Goal: Task Accomplishment & Management: Use online tool/utility

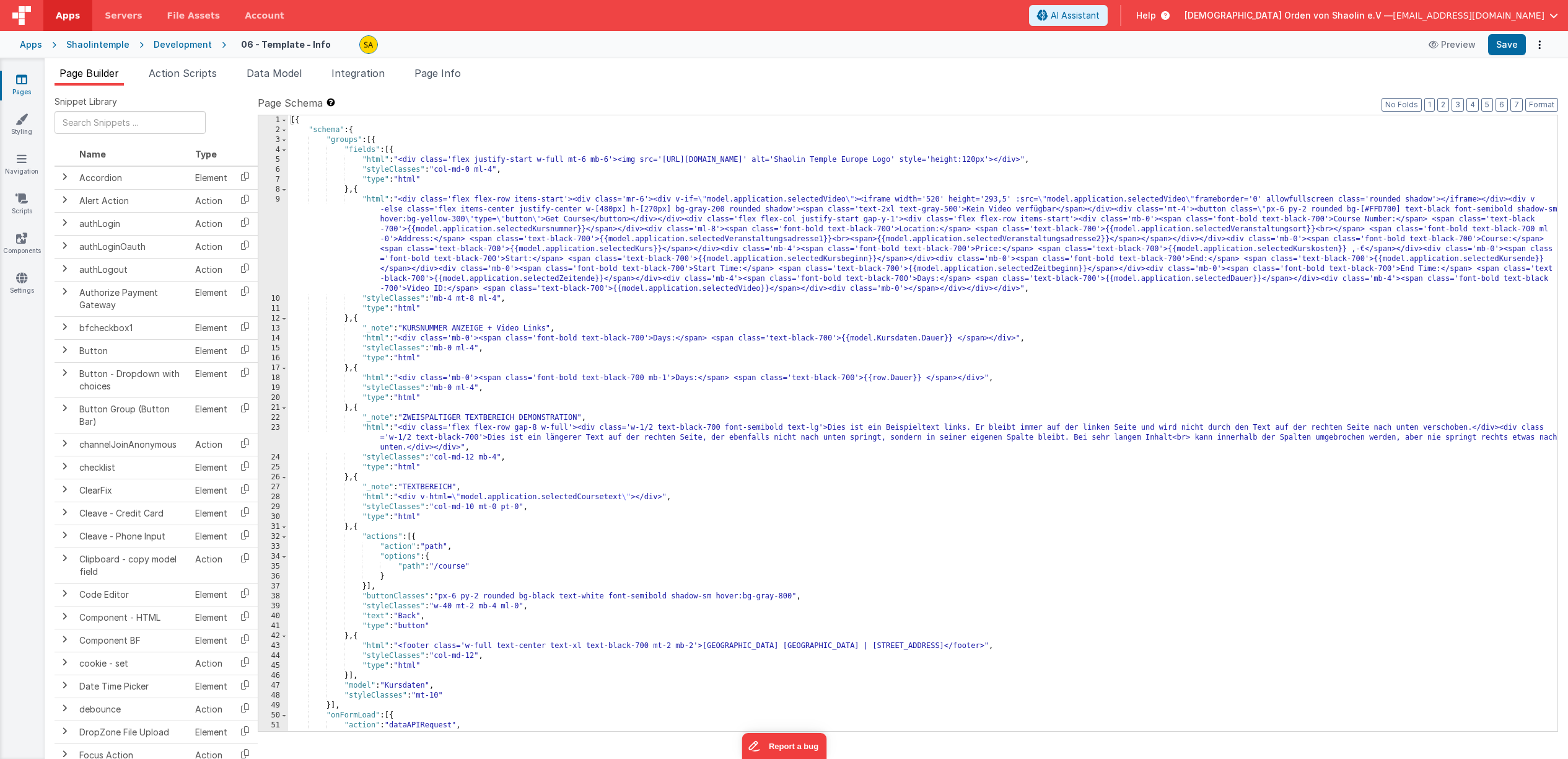
scroll to position [4, 0]
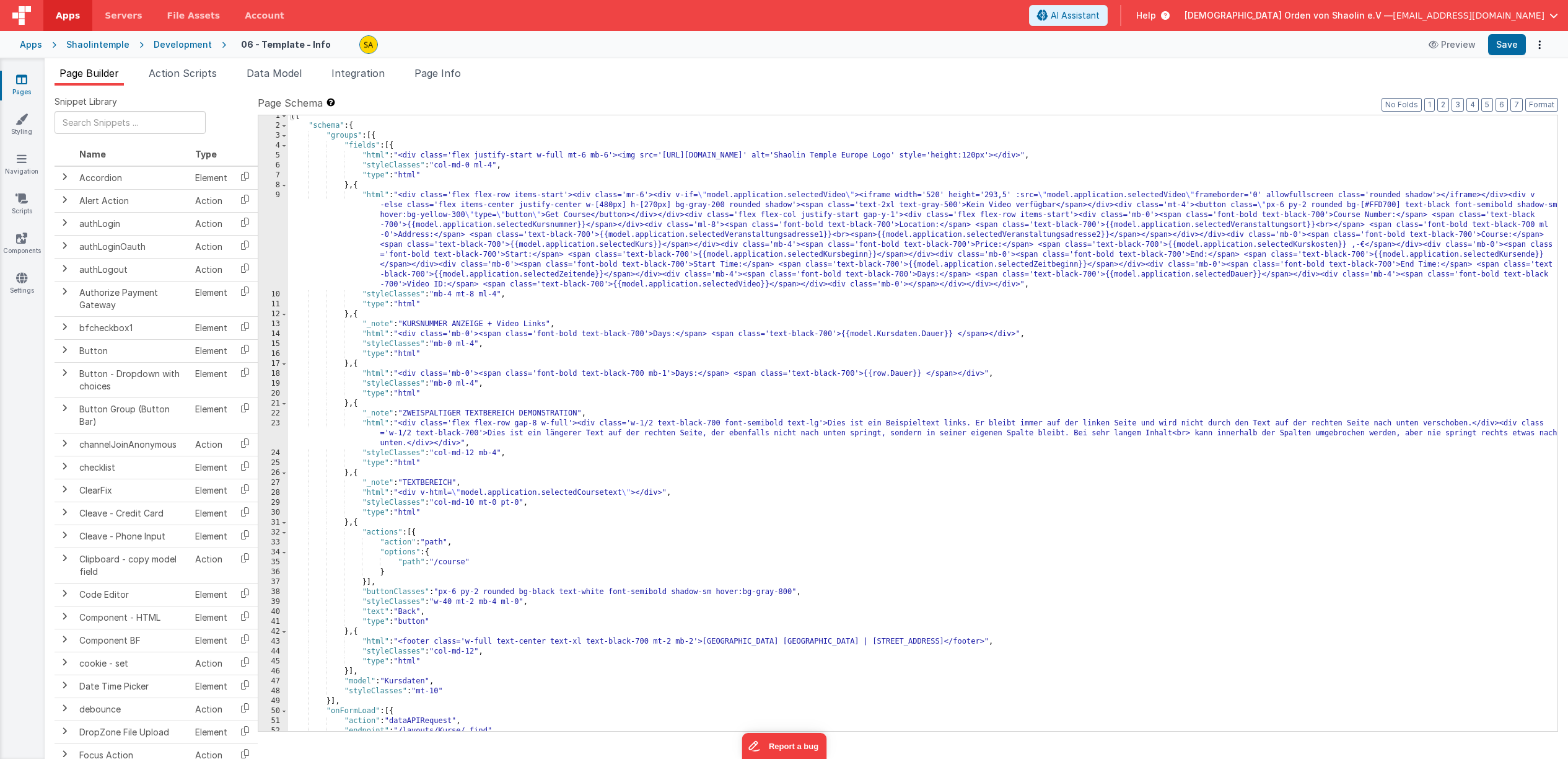
click at [860, 93] on div "Snippet Library Name Type Accordion Element Alert Action Action authLogin Actio…" at bounding box center [806, 432] width 1523 height 693
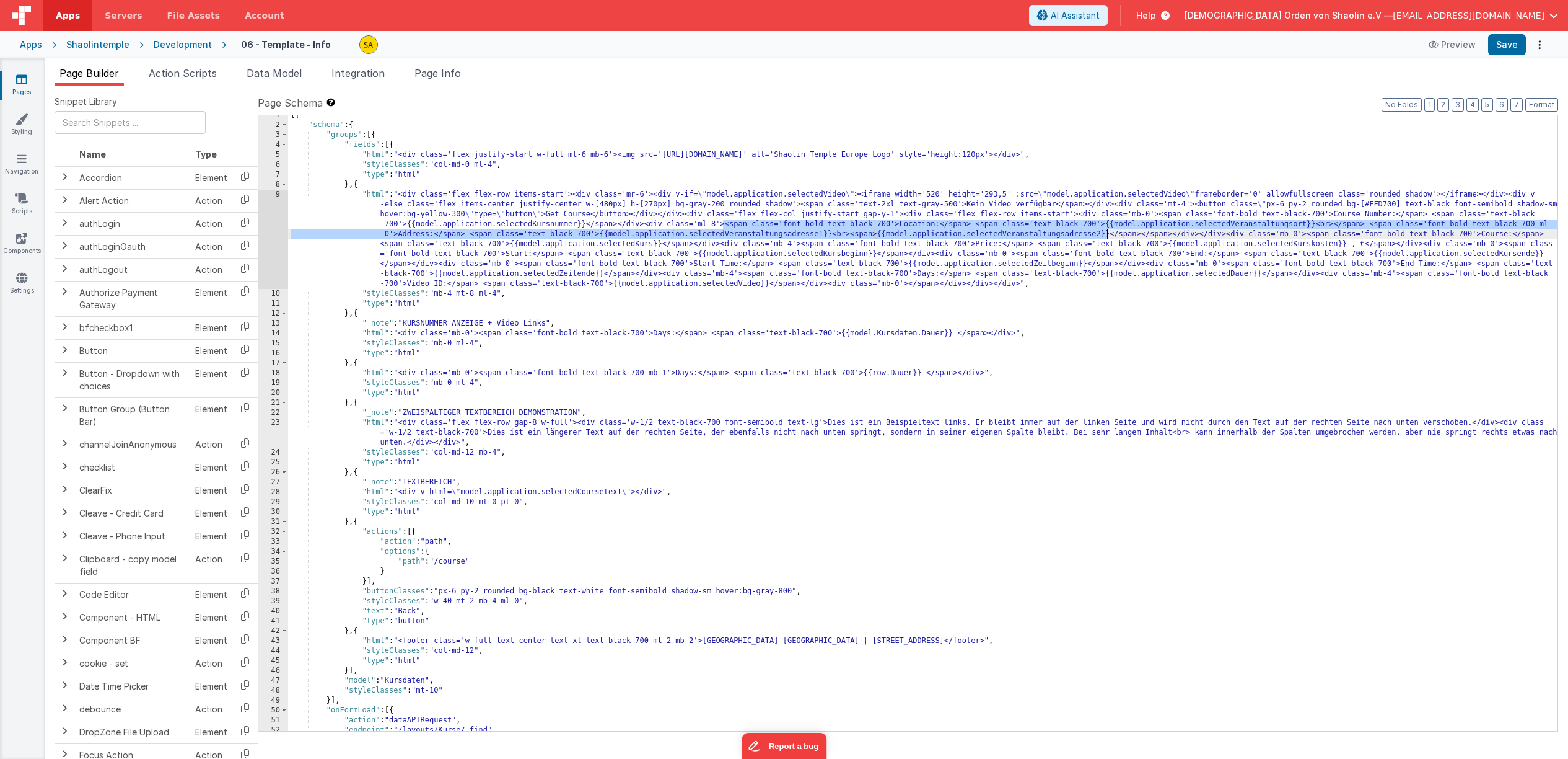
drag, startPoint x: 724, startPoint y: 224, endPoint x: 1107, endPoint y: 233, distance: 383.1
click at [1107, 233] on div "[{ "schema" : { "groups" : [{ "fields" : [{ "html" : "<div class='flex justify-…" at bounding box center [922, 428] width 1269 height 635
drag, startPoint x: 585, startPoint y: 225, endPoint x: 1140, endPoint y: 318, distance: 562.7
click at [1106, 237] on div "[{ "schema" : { "groups" : [{ "fields" : [{ "html" : "<div class='flex justify-…" at bounding box center [922, 428] width 1269 height 635
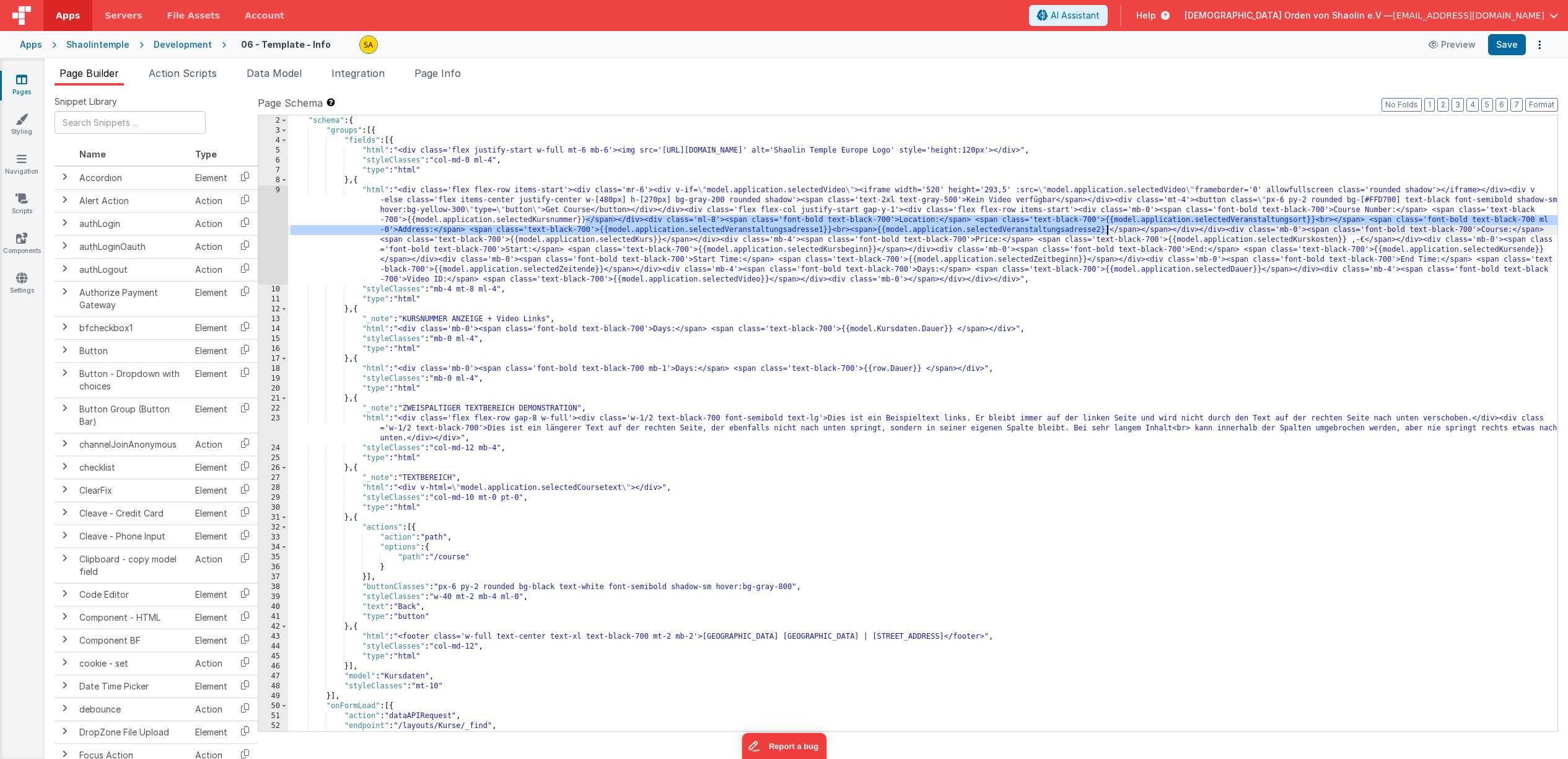
scroll to position [9, 0]
click at [827, 419] on div "[{ "schema" : { "groups" : [{ "fields" : [{ "html" : "<div class='flex justify-…" at bounding box center [922, 424] width 1269 height 635
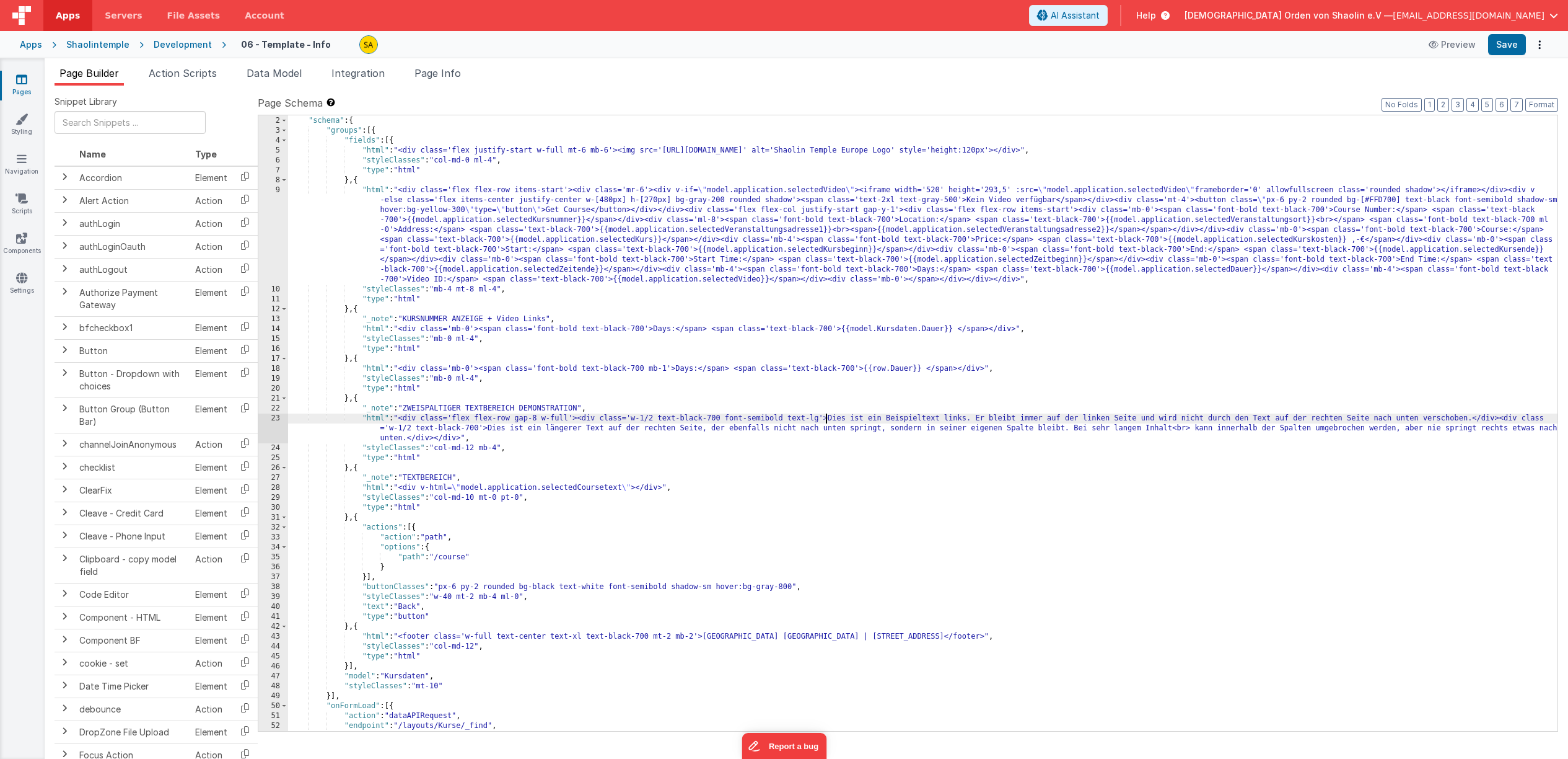
click at [822, 418] on div "[{ "schema" : { "groups" : [{ "fields" : [{ "html" : "<div class='flex justify-…" at bounding box center [922, 424] width 1269 height 635
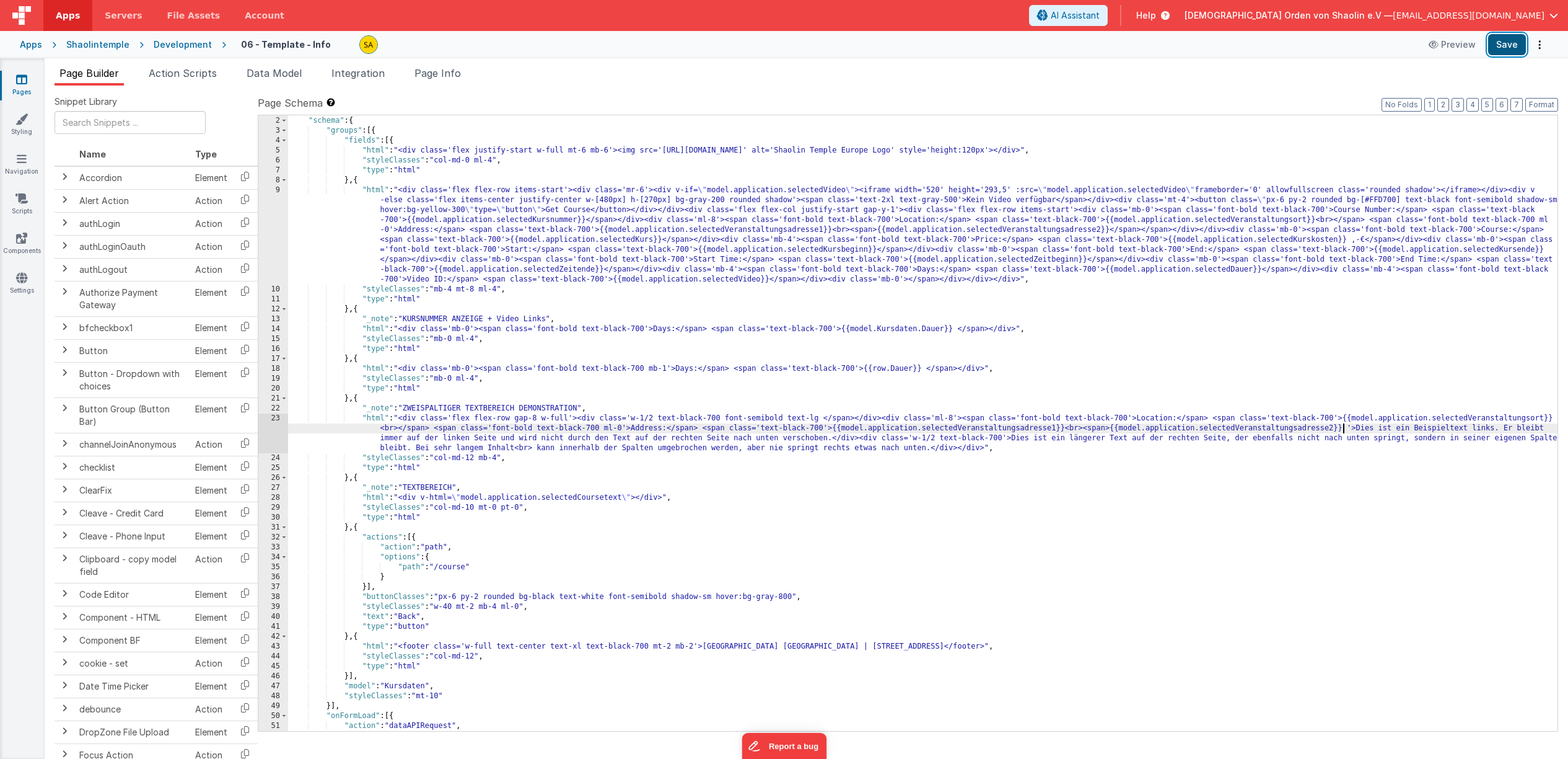
click at [1509, 47] on button "Save" at bounding box center [1507, 44] width 38 height 21
click at [827, 419] on div "[{ "schema" : { "groups" : [{ "fields" : [{ "html" : "<div class='flex justify-…" at bounding box center [922, 424] width 1269 height 635
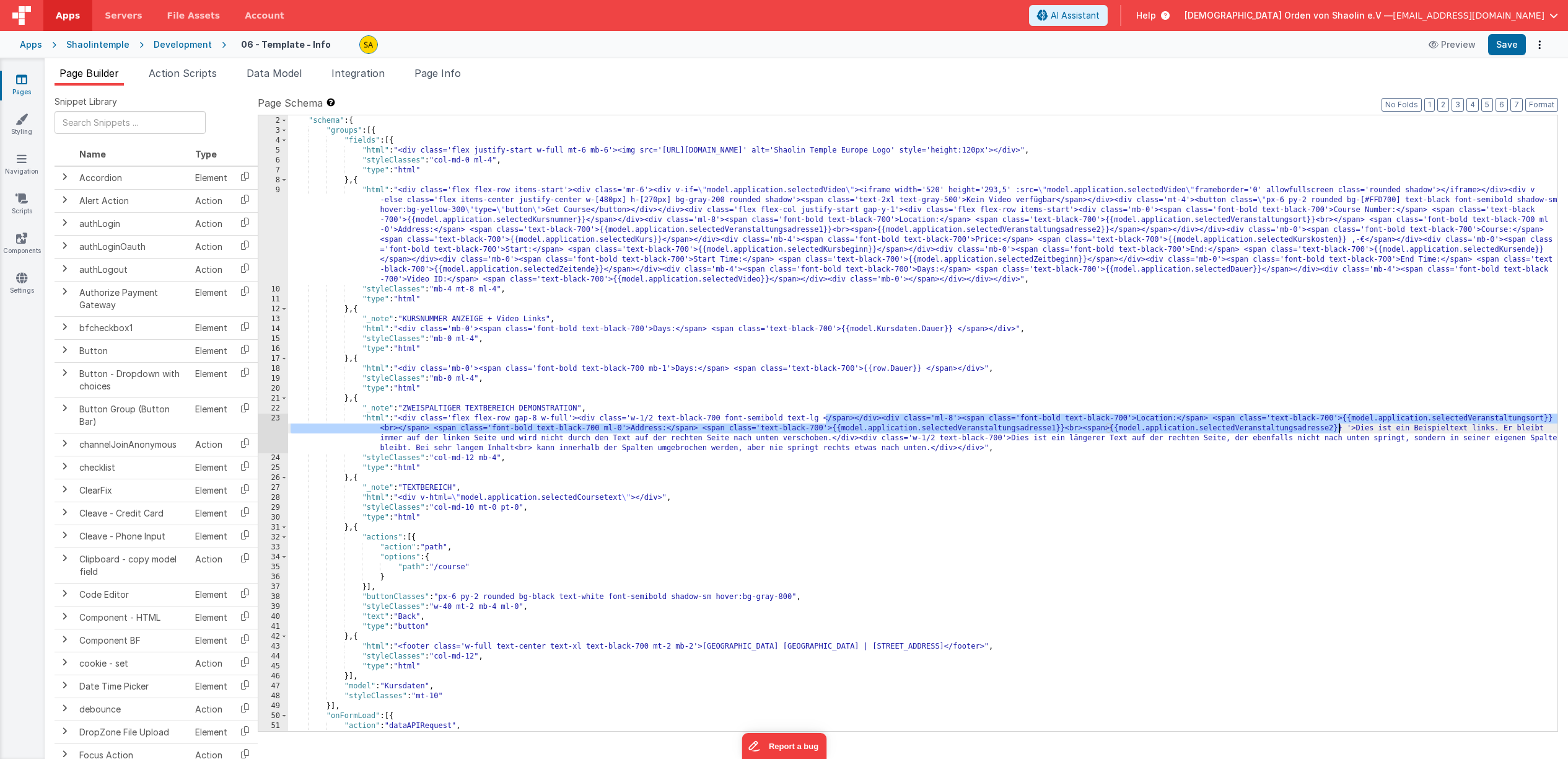
drag, startPoint x: 827, startPoint y: 420, endPoint x: 1341, endPoint y: 427, distance: 514.0
click at [1341, 427] on div "[{ "schema" : { "groups" : [{ "fields" : [{ "html" : "<div class='flex justify-…" at bounding box center [922, 424] width 1269 height 635
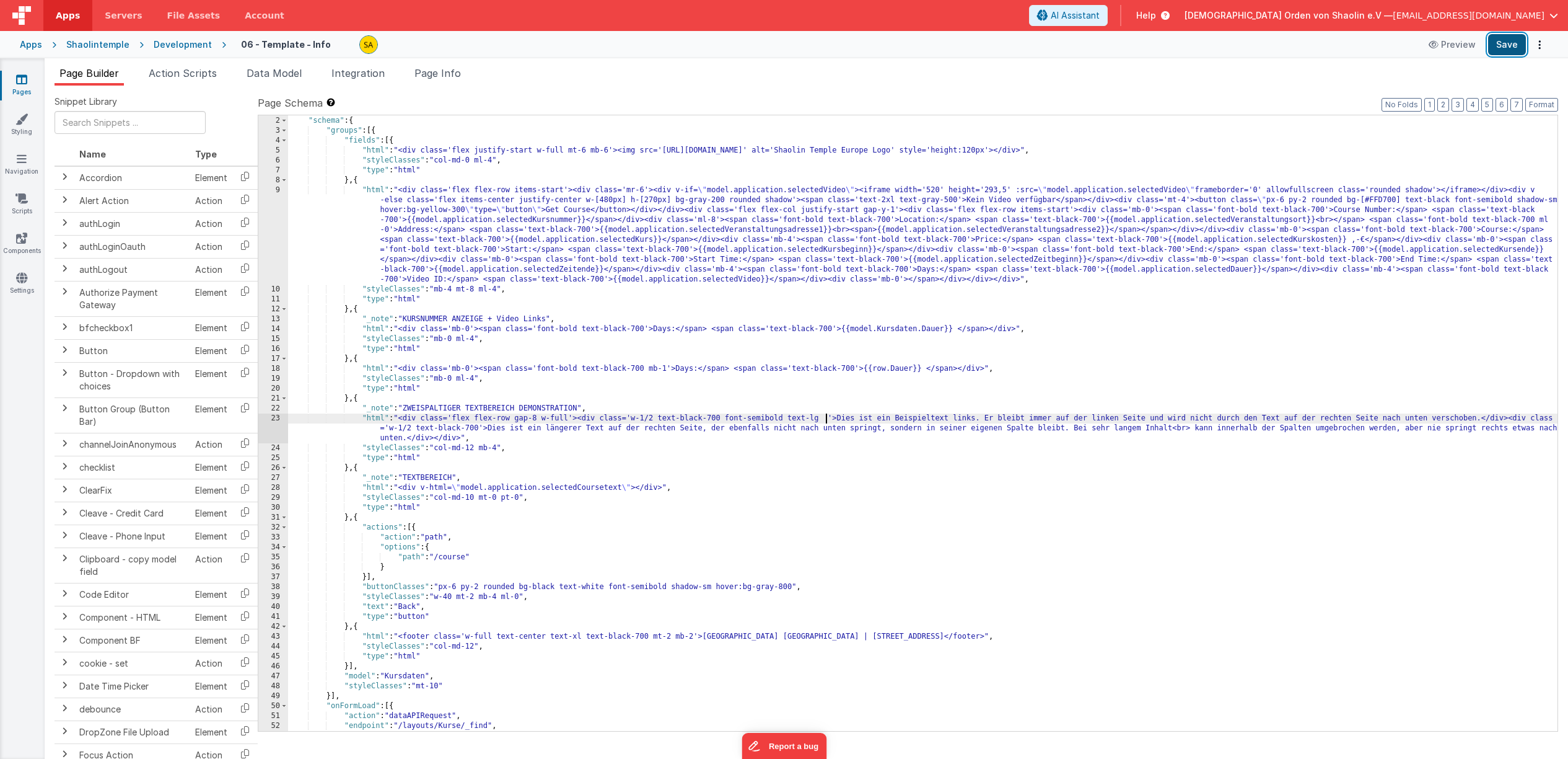
click at [1509, 49] on button "Save" at bounding box center [1507, 44] width 38 height 21
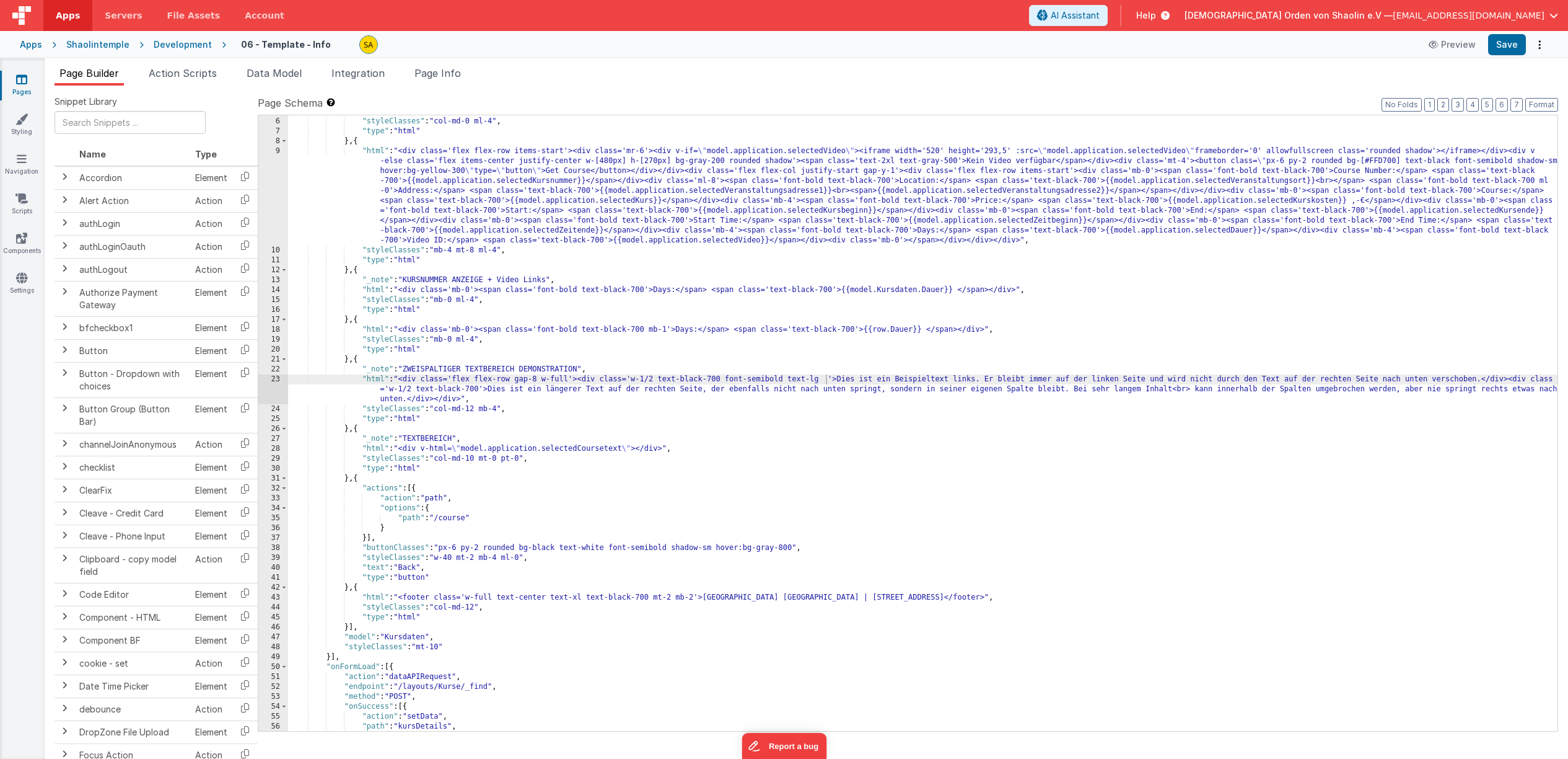
scroll to position [49, 0]
click at [733, 412] on div ""html" : "<div class='flex justify-start w-full mt-6 mb-6'><img src='[URL][DOMA…" at bounding box center [922, 423] width 1269 height 635
click at [657, 380] on div ""styleClasses" : "col-md-0 ml-4" , "type" : "html" } , { "html" : "<div class='…" at bounding box center [922, 432] width 1269 height 635
click at [1498, 42] on button "Save" at bounding box center [1507, 44] width 38 height 21
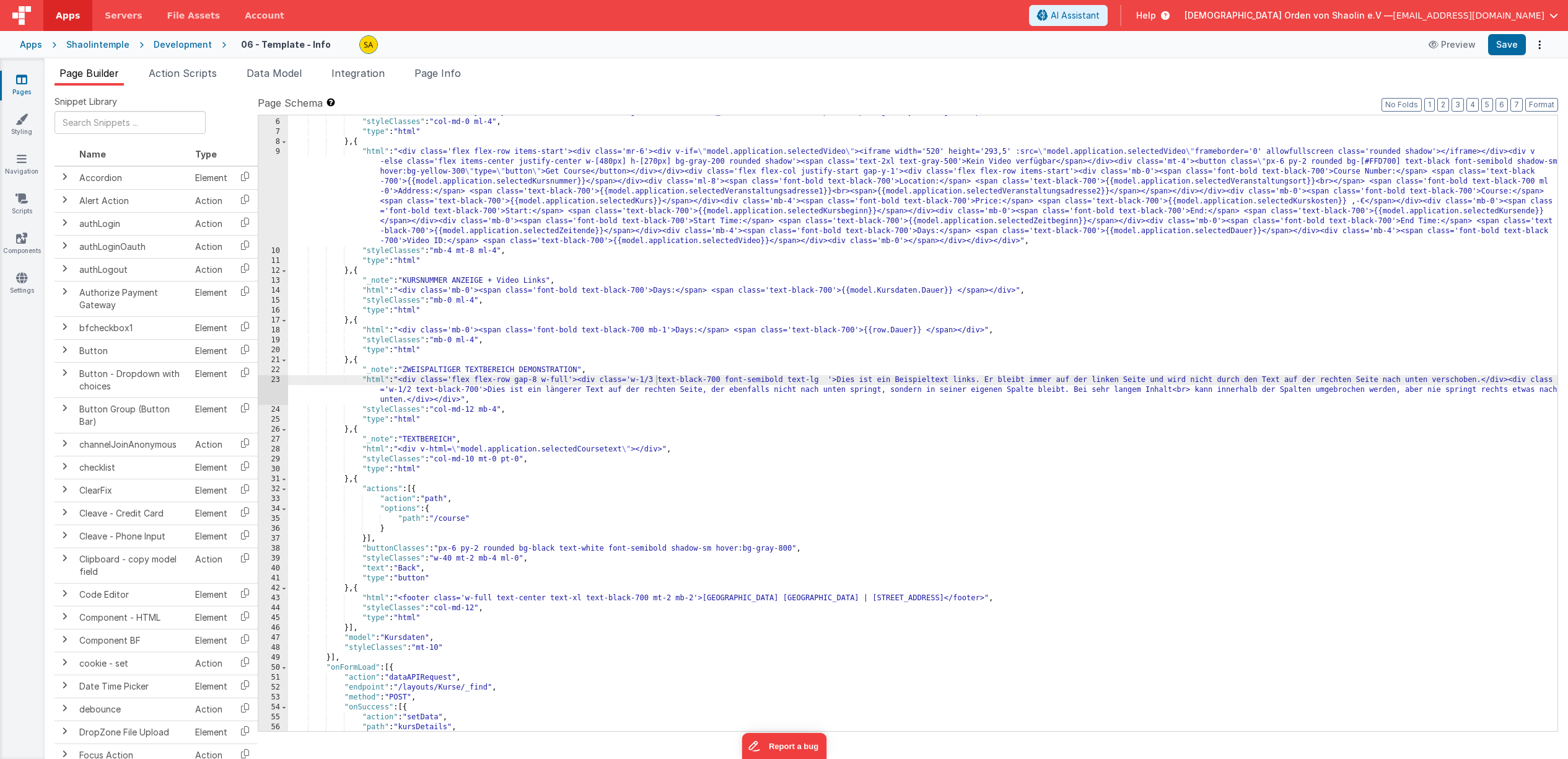
scroll to position [47, 0]
click at [630, 152] on div ""html" : "<div class='flex justify-start w-full mt-6 mb-6'><img src='[URL][DOMA…" at bounding box center [922, 424] width 1269 height 635
click at [1502, 42] on button "Save" at bounding box center [1507, 44] width 38 height 21
click at [652, 151] on div ""html" : "<div class='flex justify-start w-full mt-6 mb-6'><img src='[URL][DOMA…" at bounding box center [922, 424] width 1269 height 635
click at [1506, 44] on button "Save" at bounding box center [1507, 44] width 38 height 21
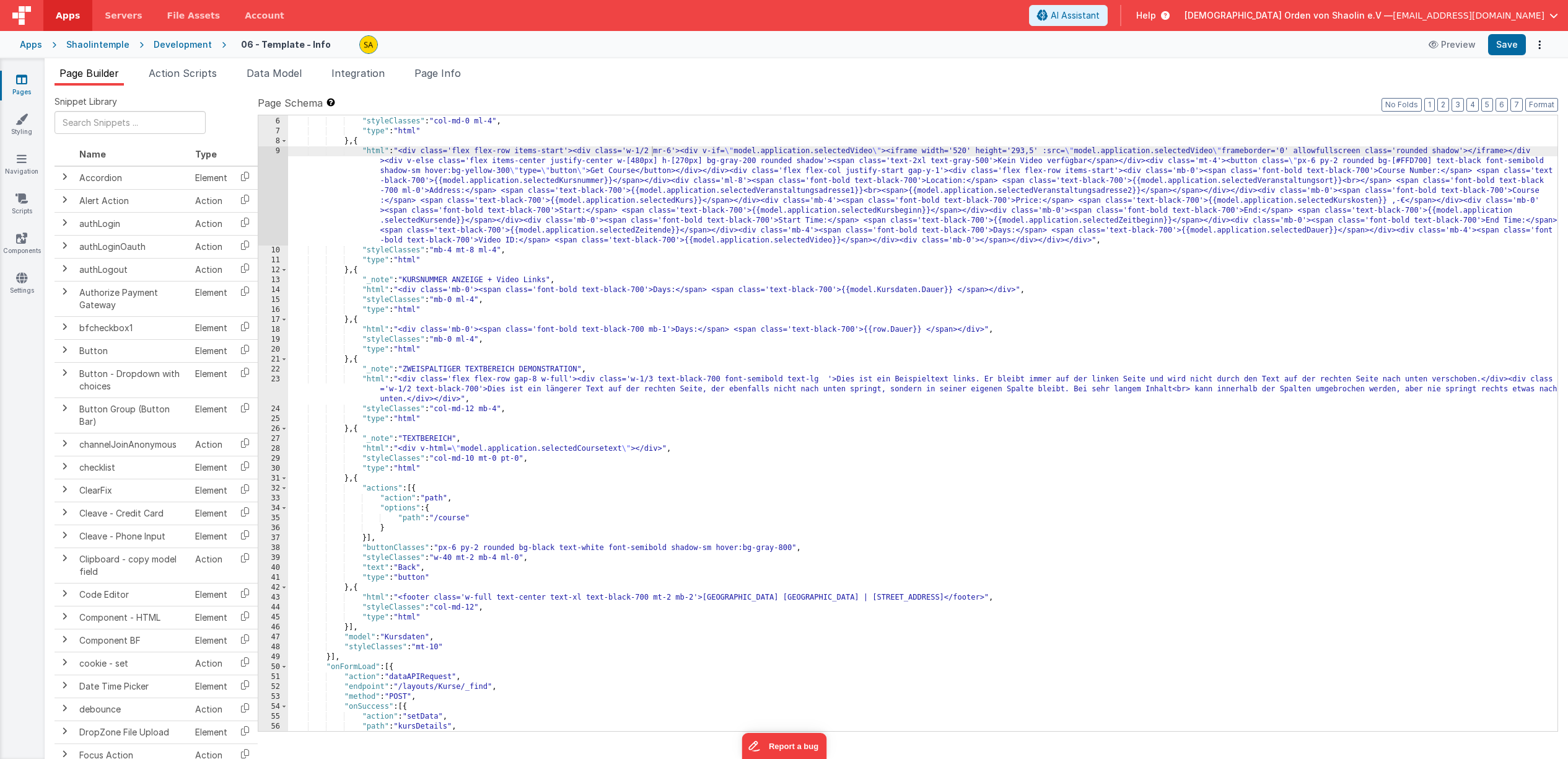
scroll to position [48, 0]
click at [613, 180] on div ""html" : "<div class='flex justify-start w-full mt-6 mb-6'><img src='[URL][DOMA…" at bounding box center [922, 424] width 1269 height 635
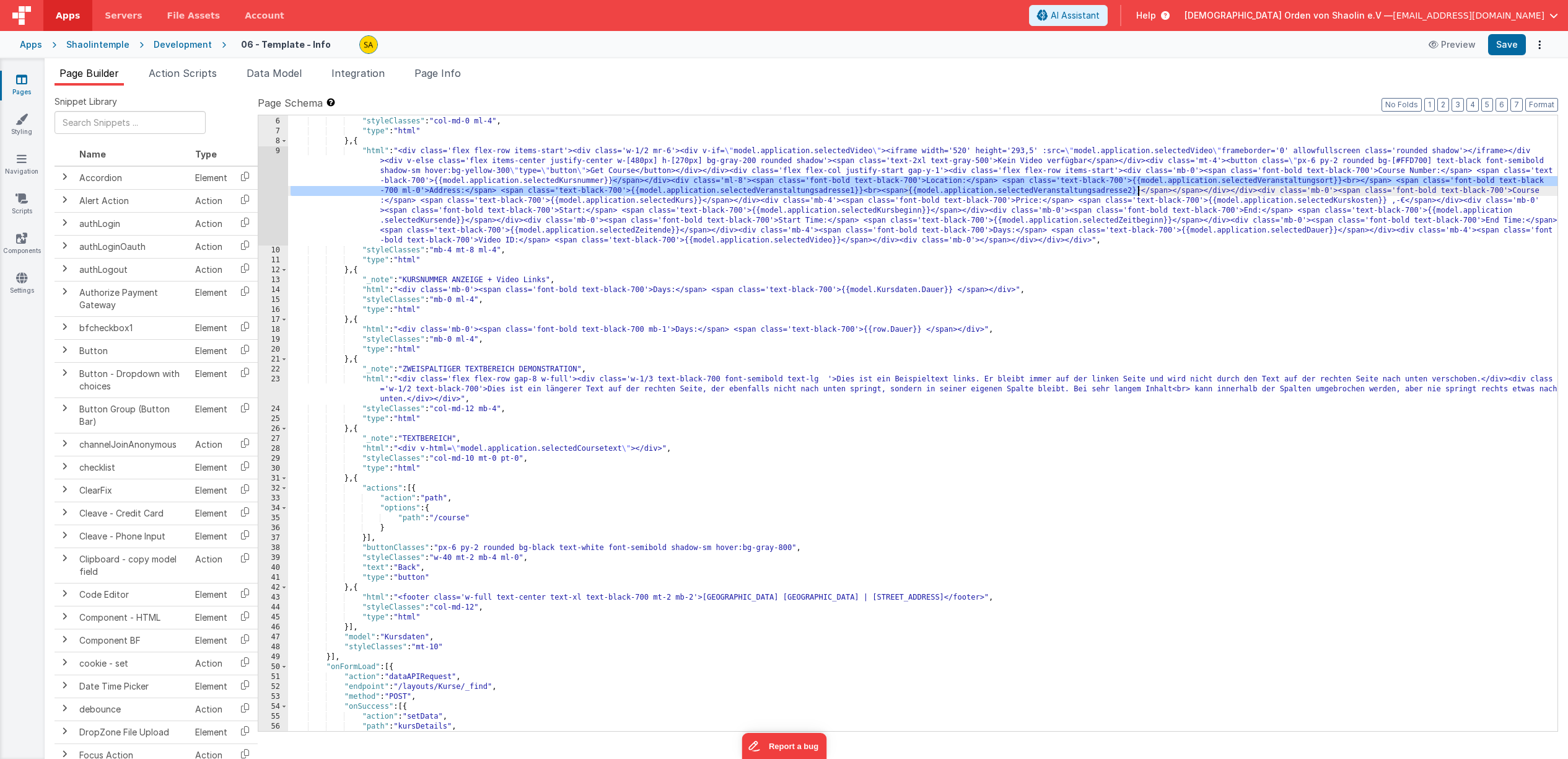
drag, startPoint x: 613, startPoint y: 180, endPoint x: 1138, endPoint y: 195, distance: 525.2
click at [1136, 192] on div ""html" : "<div class='flex justify-start w-full mt-6 mb-6'><img src='[URL][DOMA…" at bounding box center [922, 424] width 1269 height 635
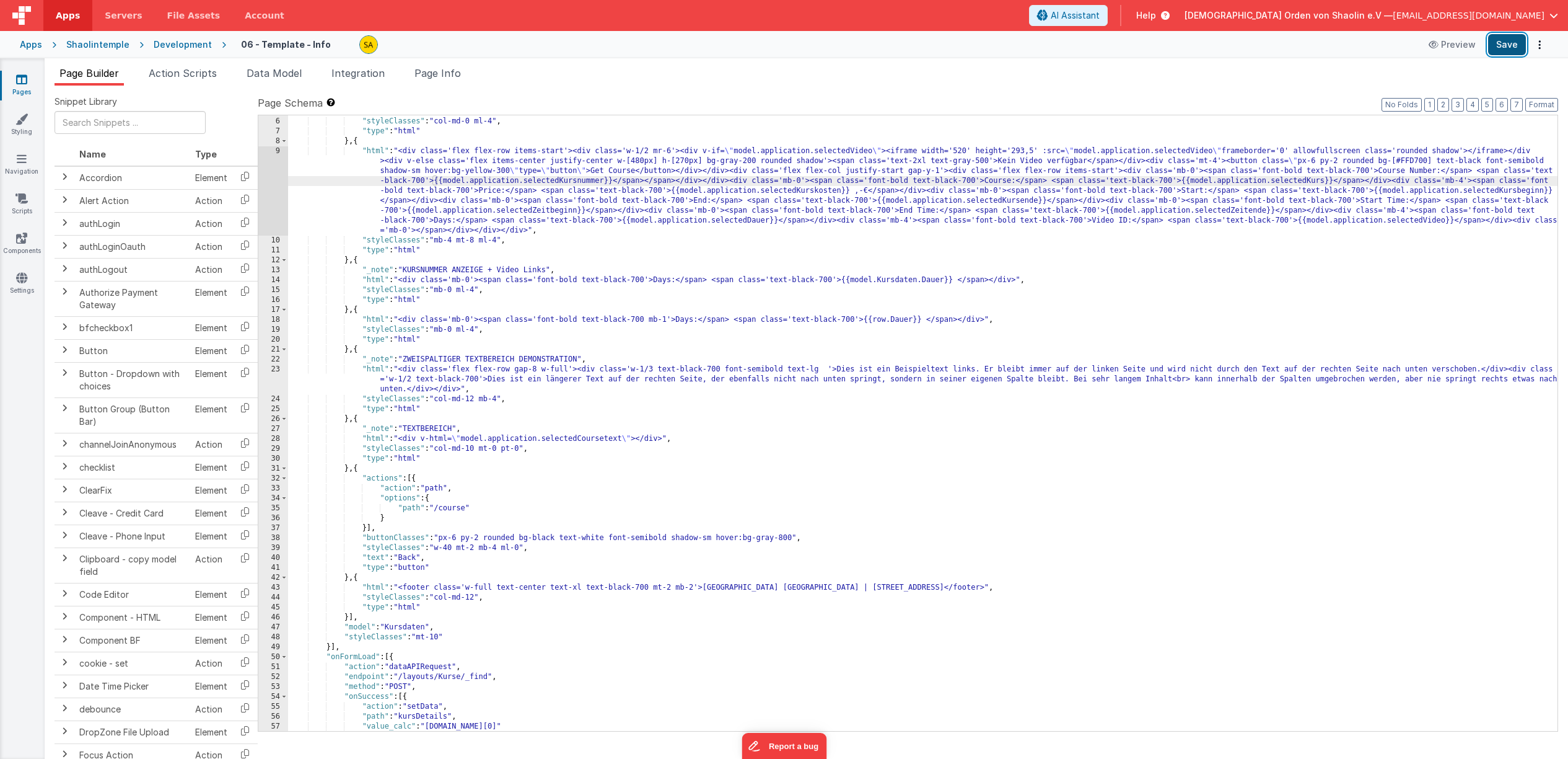
click at [1504, 44] on button "Save" at bounding box center [1507, 44] width 38 height 21
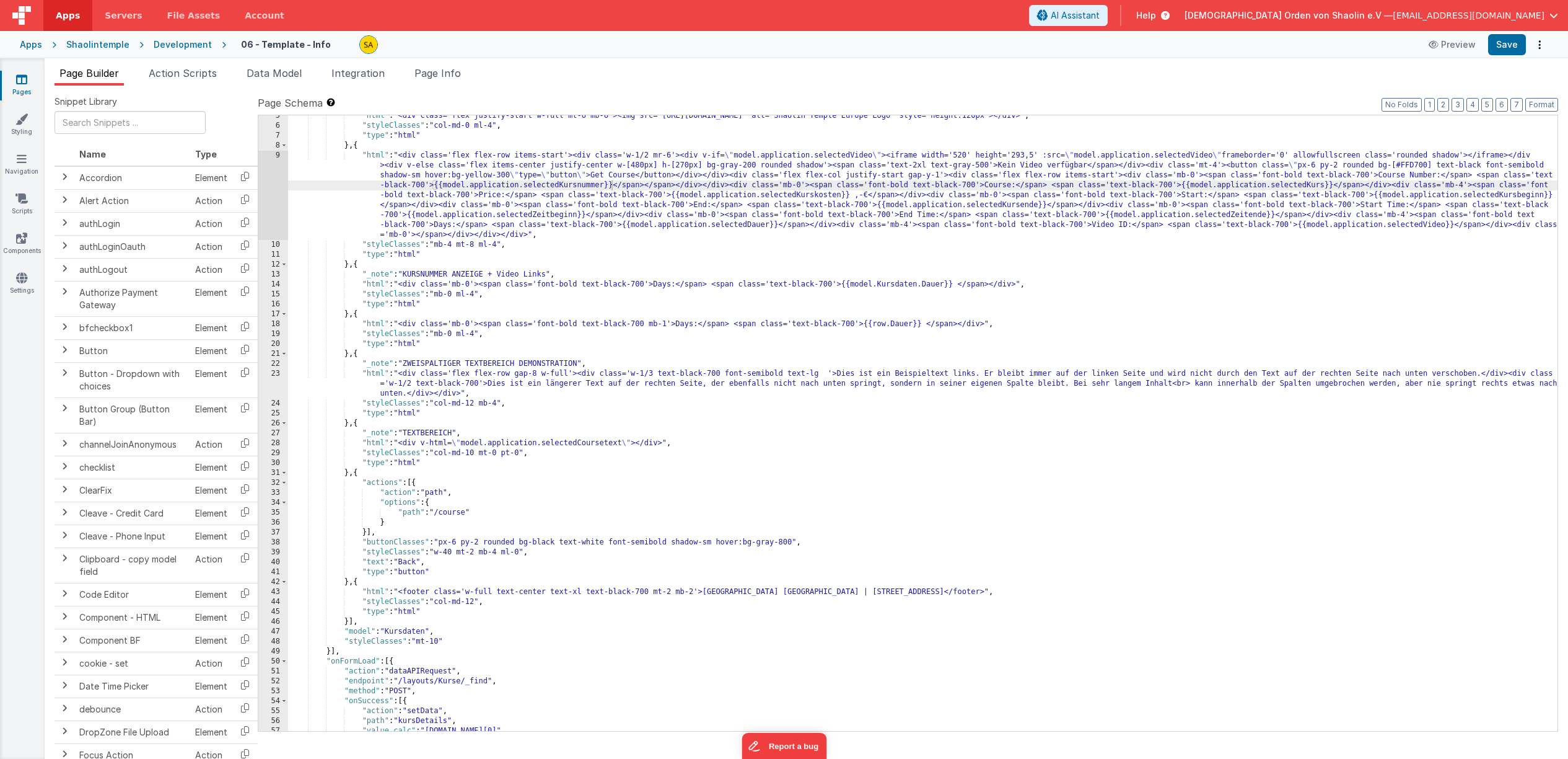
click at [776, 225] on div ""html" : "<div class='flex justify-start w-full mt-6 mb-6'><img src='[URL][DOMA…" at bounding box center [922, 429] width 1269 height 635
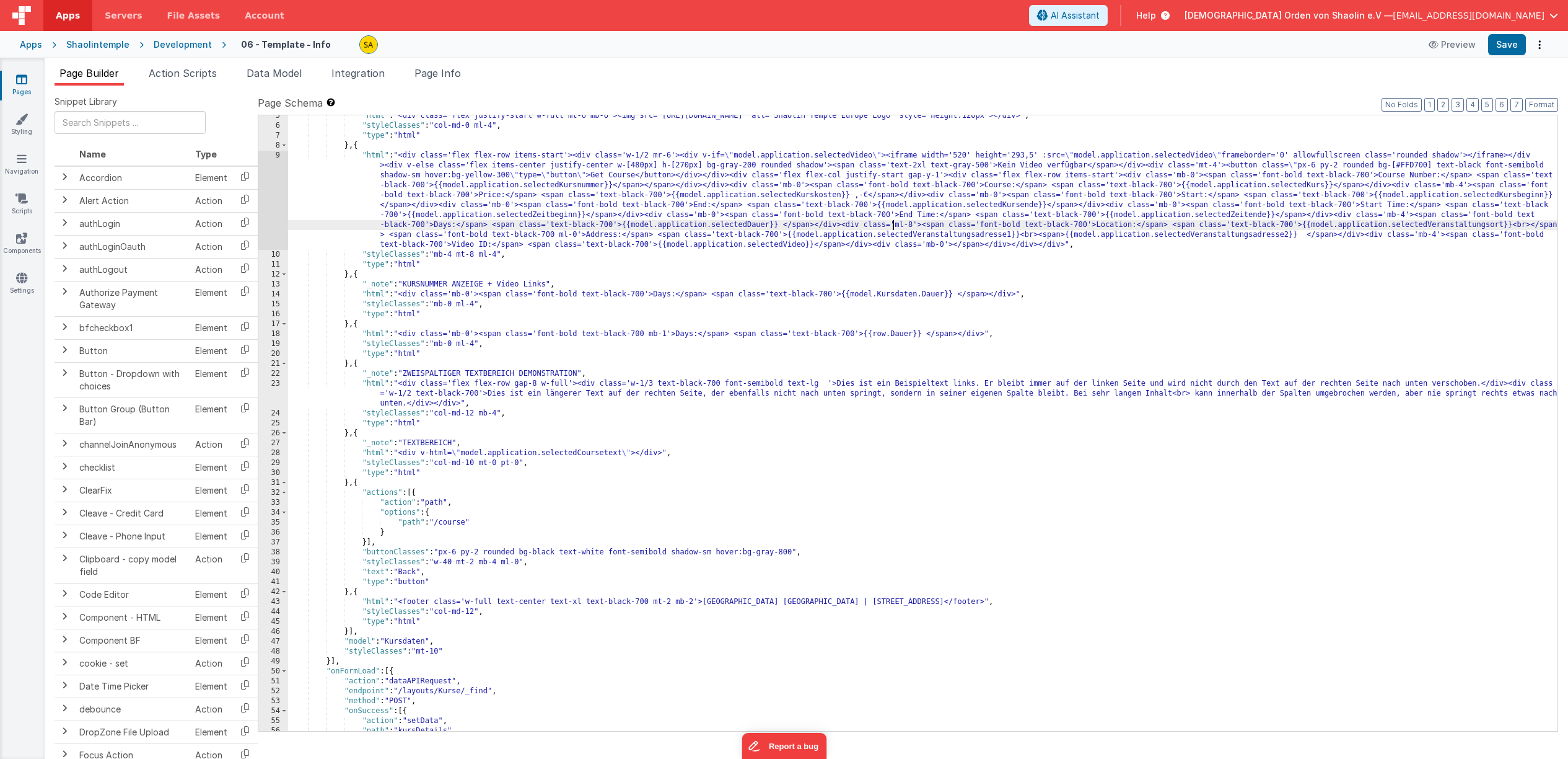
click at [892, 226] on div ""html" : "<div class='flex justify-start w-full mt-6 mb-6'><img src='[URL][DOMA…" at bounding box center [922, 429] width 1269 height 635
click at [1509, 49] on button "Save" at bounding box center [1507, 44] width 38 height 21
drag, startPoint x: 938, startPoint y: 225, endPoint x: 930, endPoint y: 256, distance: 32.0
click at [938, 225] on div ""html" : "<div class='flex justify-start w-full mt-6 mb-6'><img src='[URL][DOMA…" at bounding box center [922, 429] width 1269 height 635
click at [1507, 42] on button "Save" at bounding box center [1507, 44] width 38 height 21
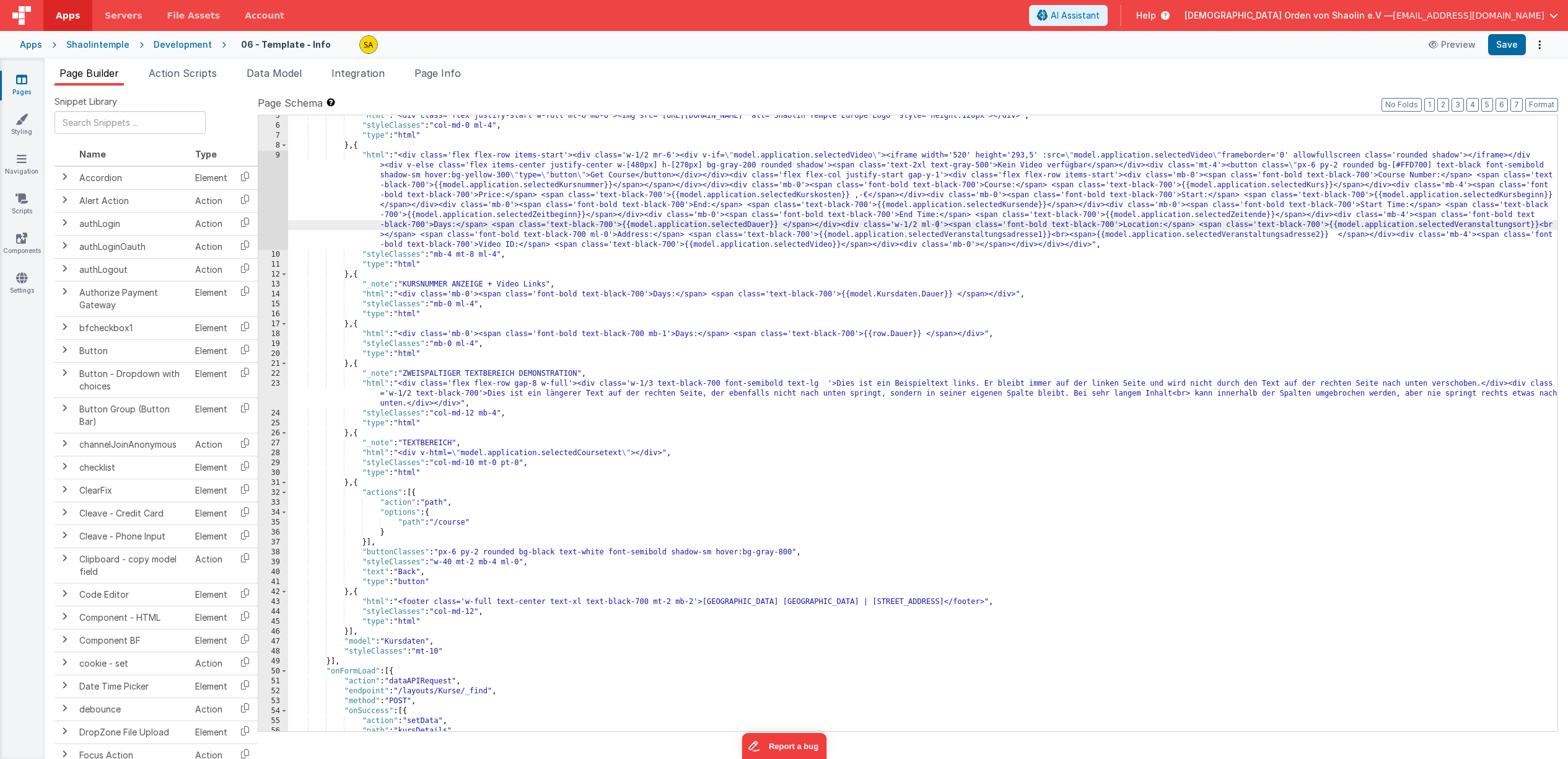
drag, startPoint x: 654, startPoint y: 382, endPoint x: 666, endPoint y: 414, distance: 34.2
click at [653, 382] on div ""html" : "<div class='flex justify-start w-full mt-6 mb-6'><img src='[URL][DOMA…" at bounding box center [922, 429] width 1269 height 635
click at [1512, 45] on button "Save" at bounding box center [1507, 44] width 38 height 21
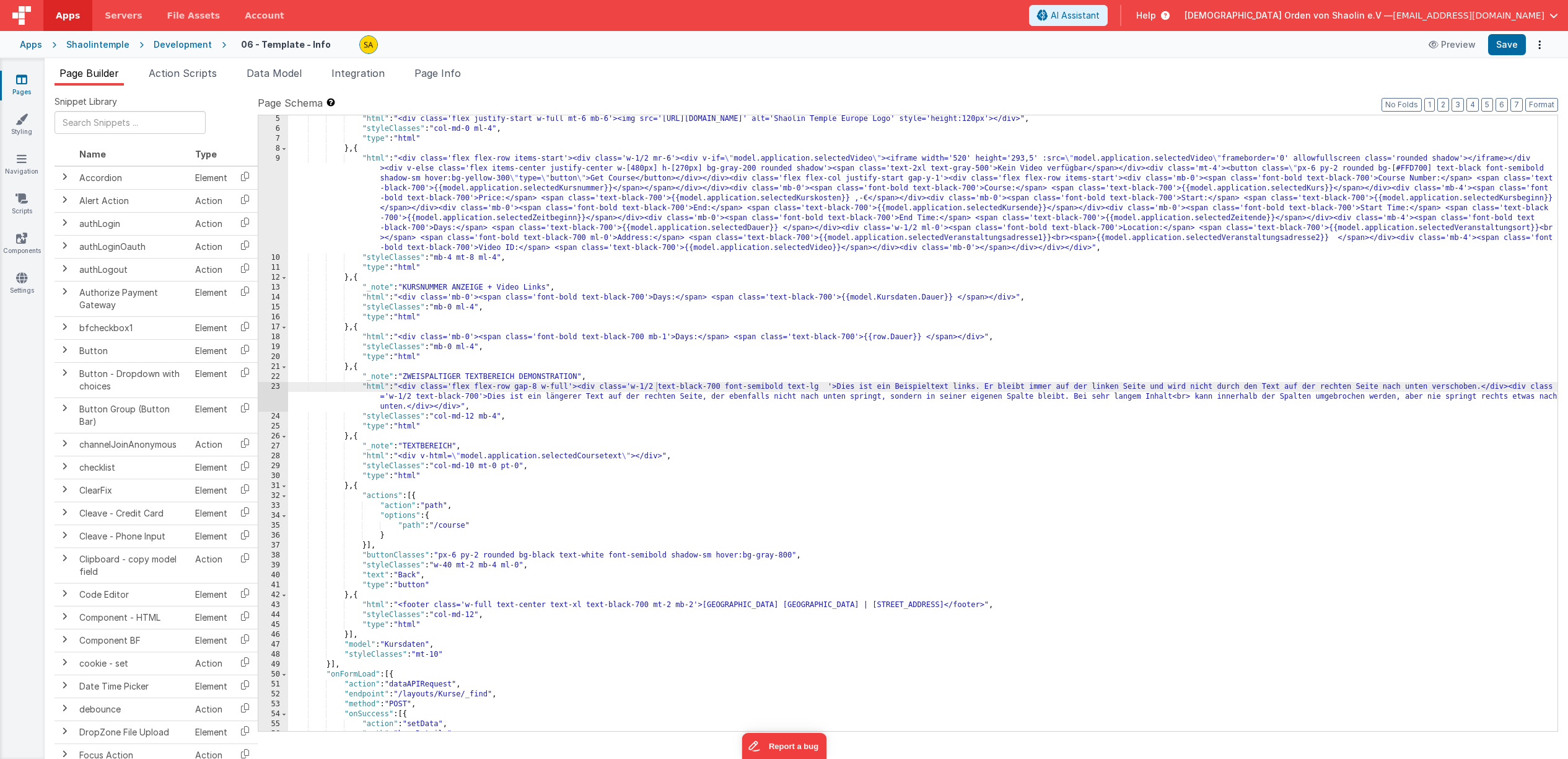
scroll to position [48, 0]
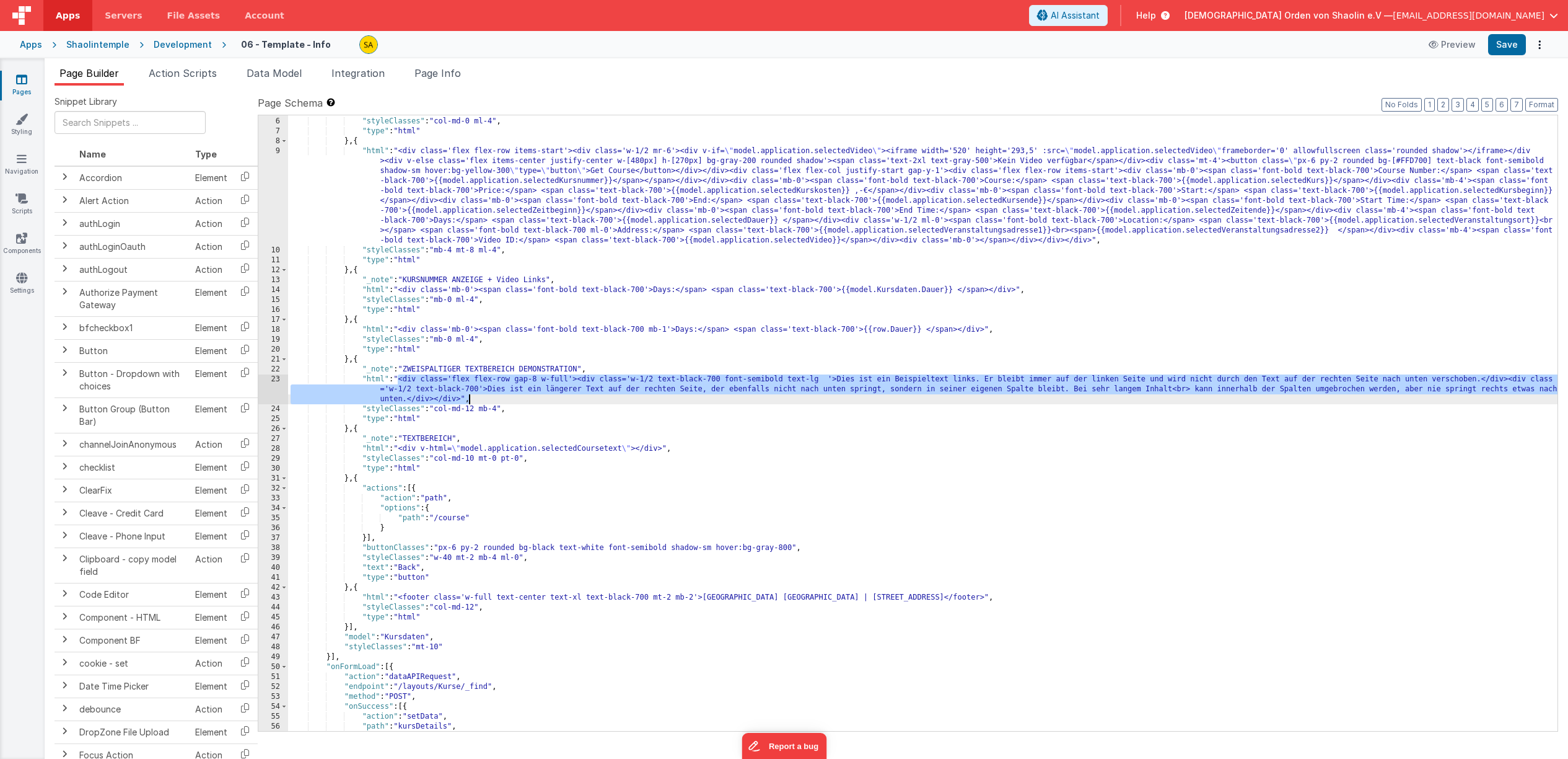
drag, startPoint x: 398, startPoint y: 379, endPoint x: 476, endPoint y: 396, distance: 79.8
click at [476, 396] on div ""html" : "<div class='flex justify-start w-full mt-6 mb-6'><img src='[URL][DOMA…" at bounding box center [922, 424] width 1269 height 635
click at [1100, 13] on span "AI Assistant" at bounding box center [1075, 15] width 49 height 13
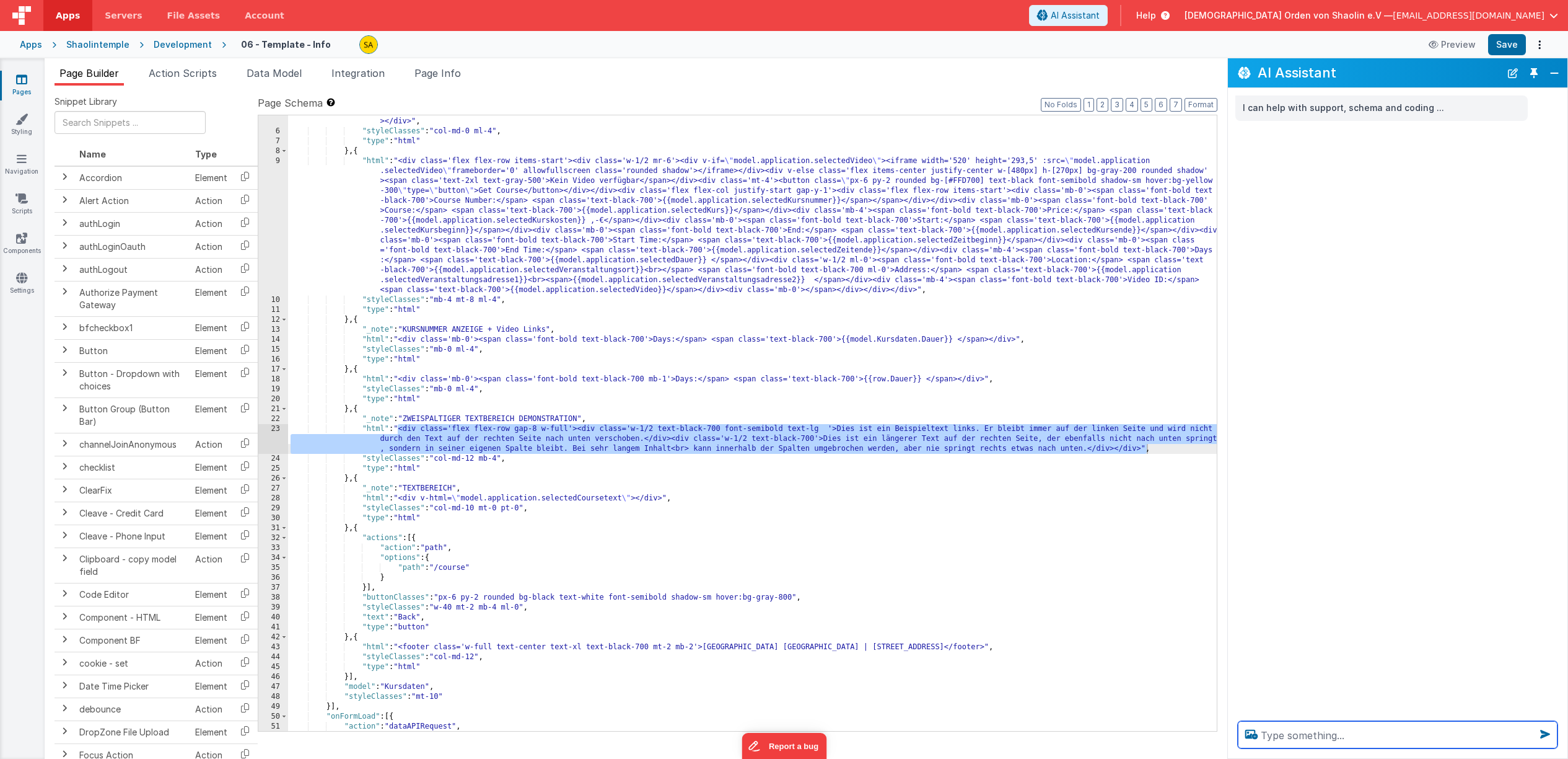
click at [1328, 735] on textarea at bounding box center [1397, 734] width 320 height 27
paste textarea ""<div class='flex flex-row gap-8 w-full'><div class='w-1/2 text-black-700 font-…"
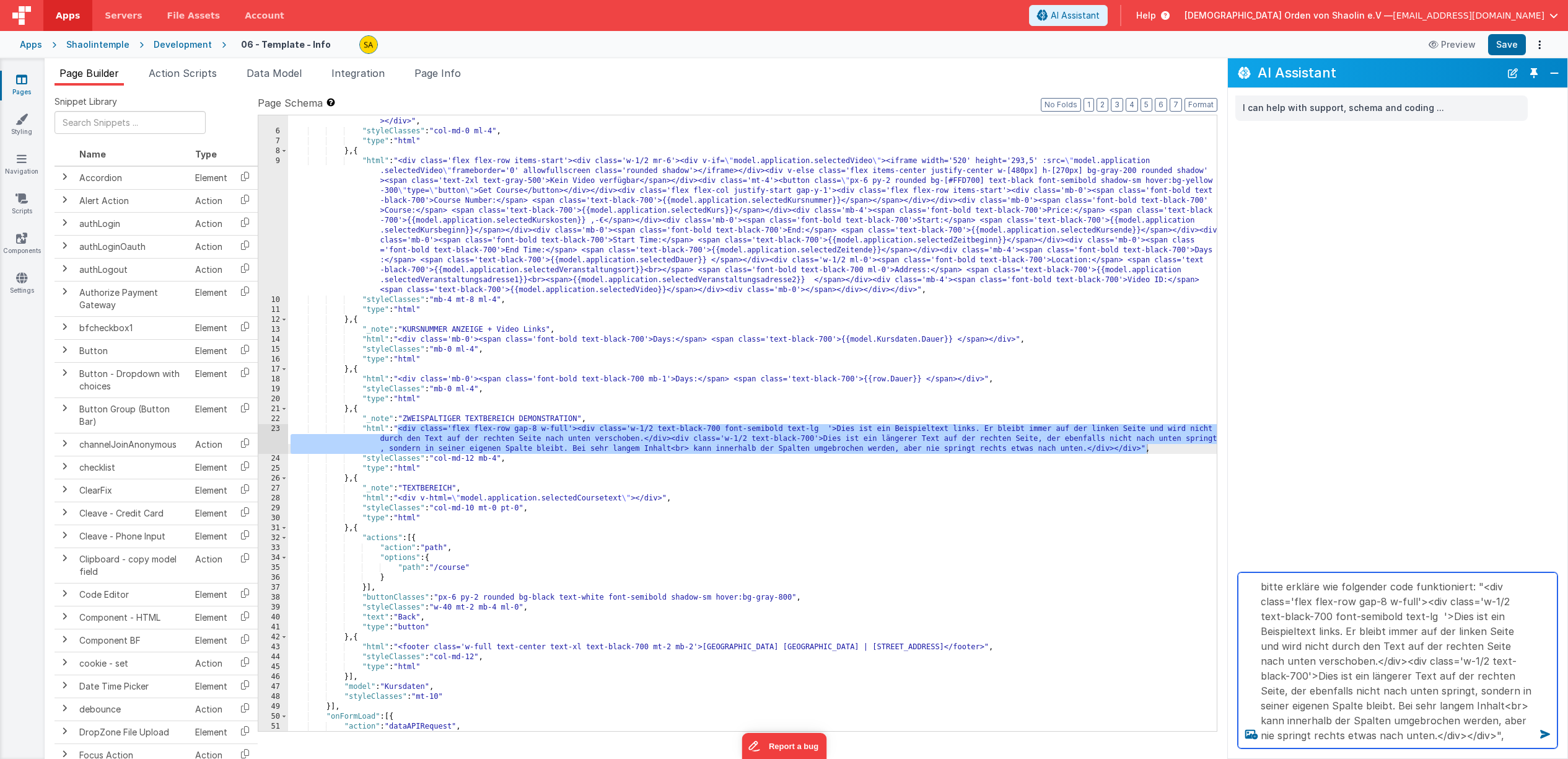
type textarea "bitte erkläre wie folgender code funktioniert: "<div class='flex flex-row gap-8…"
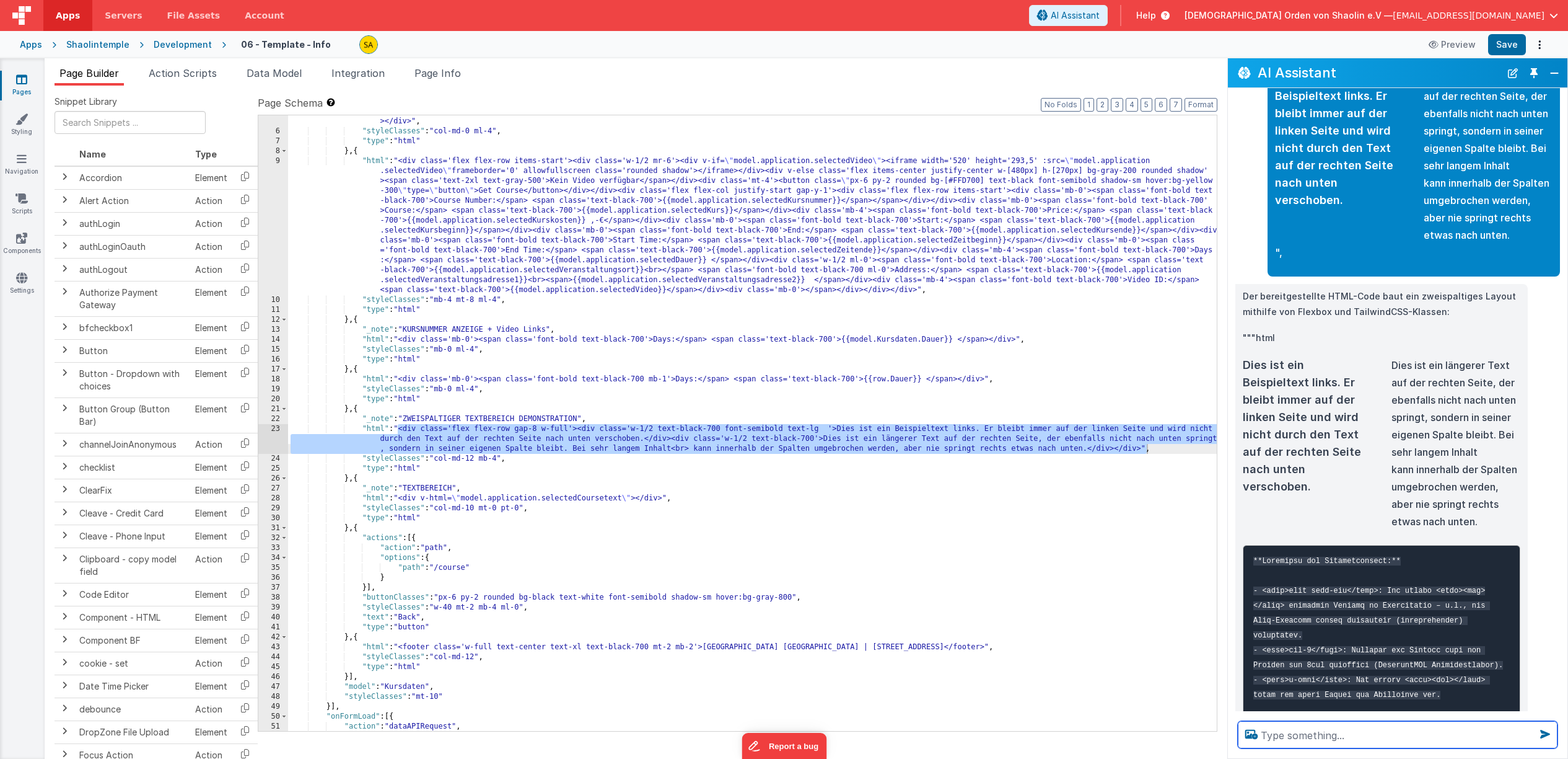
scroll to position [87, 0]
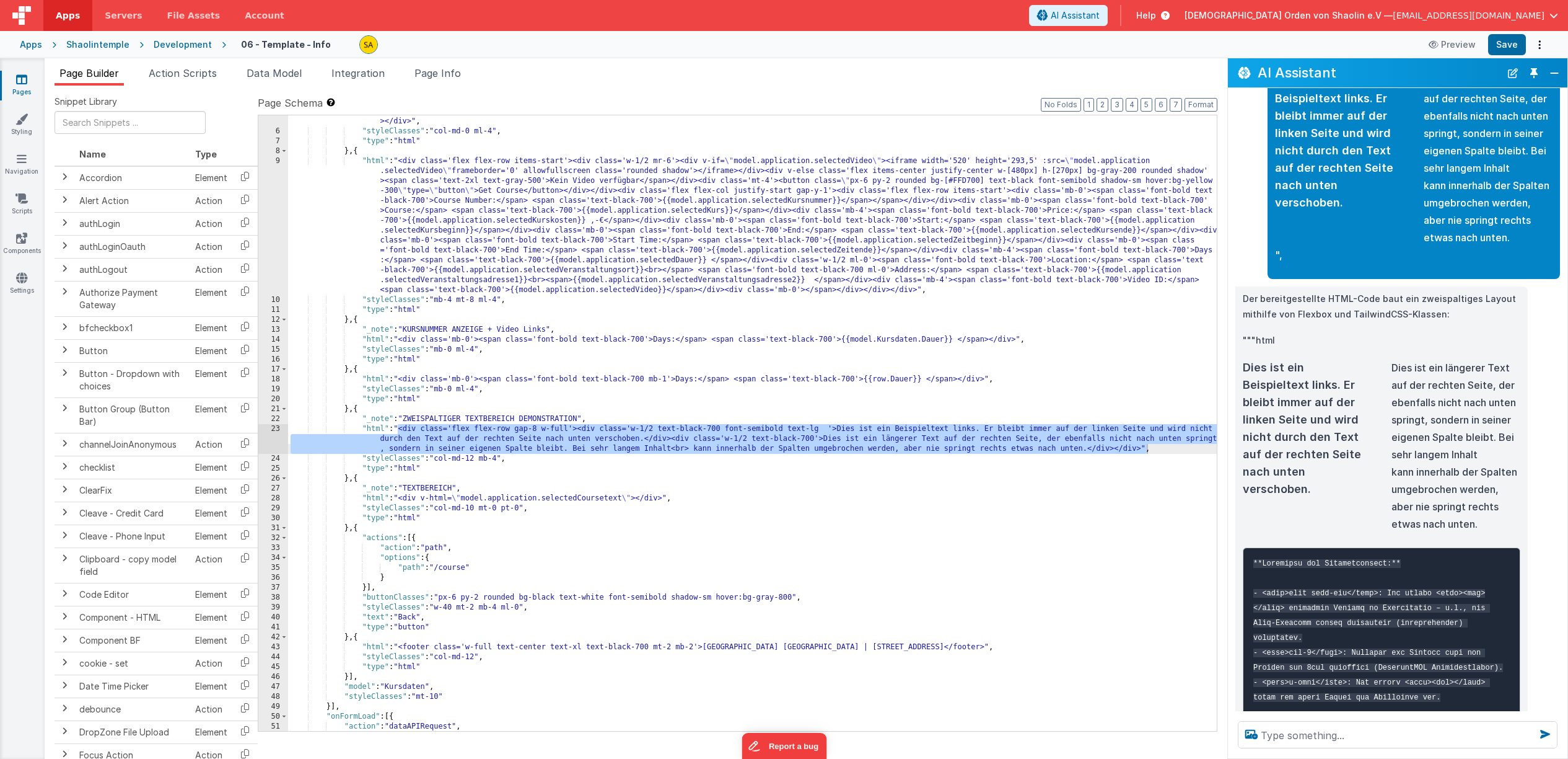
click at [763, 498] on div ""html" : "<div class='flex justify-start w-full mt-6 mb-6'><img src='[URL][DOMA…" at bounding box center [752, 430] width 928 height 645
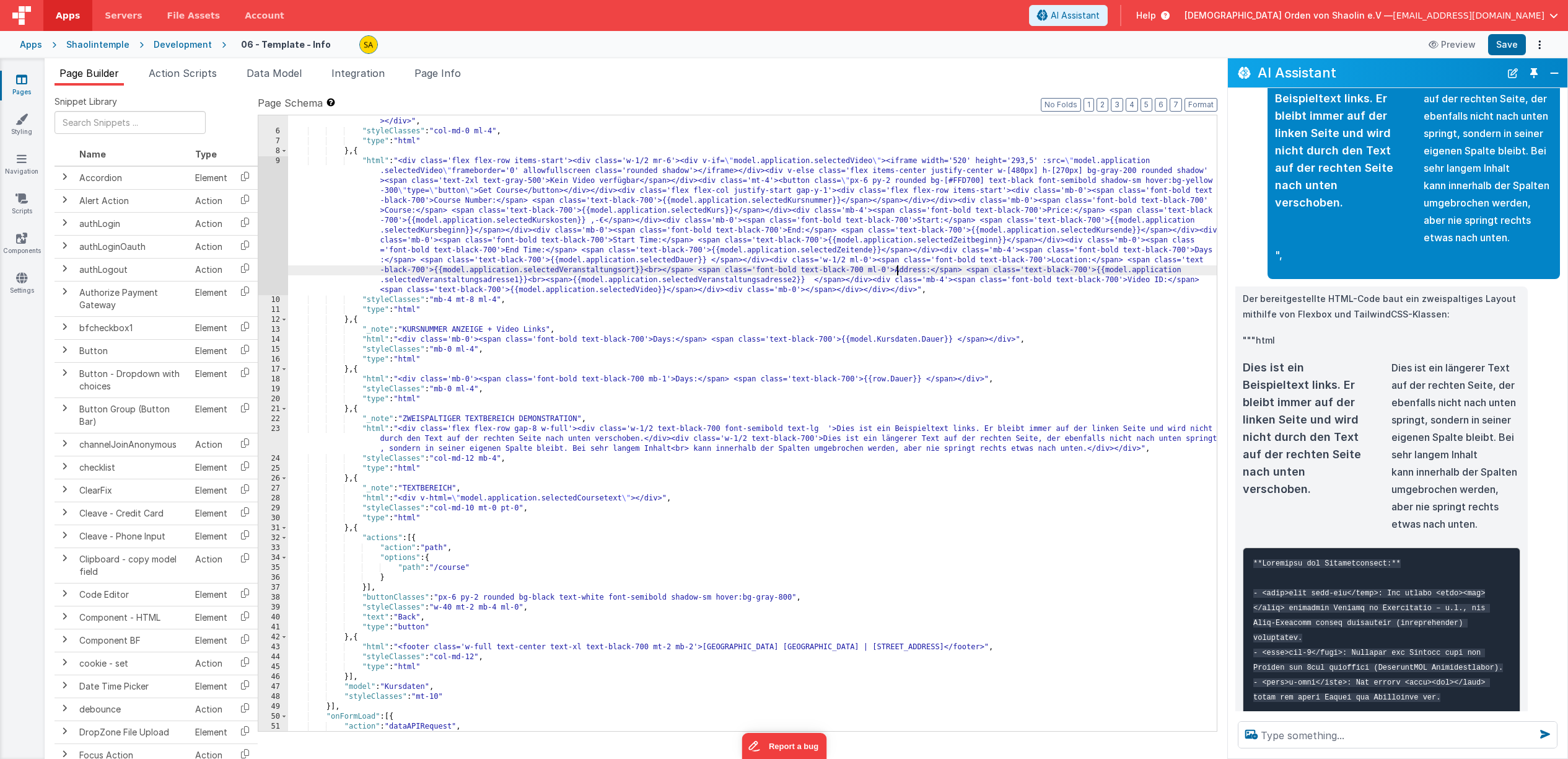
click at [899, 271] on div ""html" : "<div class='flex justify-start w-full mt-6 mb-6'><img src='[URL][DOMA…" at bounding box center [752, 430] width 928 height 645
click at [710, 261] on div ""html" : "<div class='flex justify-start w-full mt-6 mb-6'><img src='[URL][DOMA…" at bounding box center [752, 430] width 928 height 645
drag, startPoint x: 573, startPoint y: 428, endPoint x: 460, endPoint y: 437, distance: 113.4
click at [451, 428] on div ""html" : "<div class='flex justify-start w-full mt-6 mb-6'><img src='[URL][DOMA…" at bounding box center [752, 430] width 928 height 645
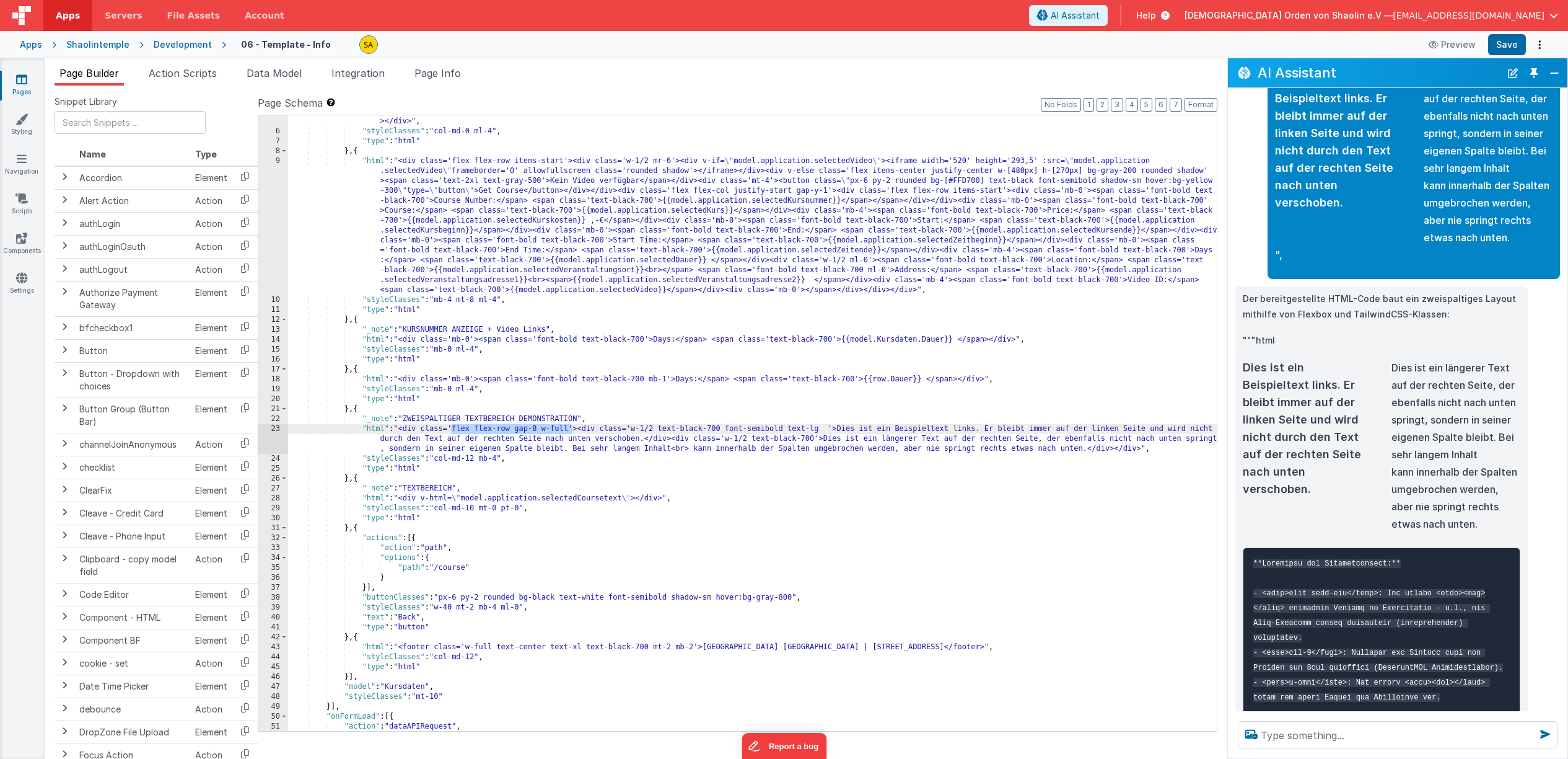
drag, startPoint x: 552, startPoint y: 470, endPoint x: 463, endPoint y: 441, distance: 93.6
click at [552, 470] on div ""html" : "<div class='flex justify-start w-full mt-6 mb-6'><img src='[URL][DOMA…" at bounding box center [752, 430] width 928 height 645
drag, startPoint x: 456, startPoint y: 430, endPoint x: 623, endPoint y: 484, distance: 175.5
click at [571, 431] on div ""html" : "<div class='flex justify-start w-full mt-6 mb-6'><img src='[URL][DOMA…" at bounding box center [752, 430] width 928 height 645
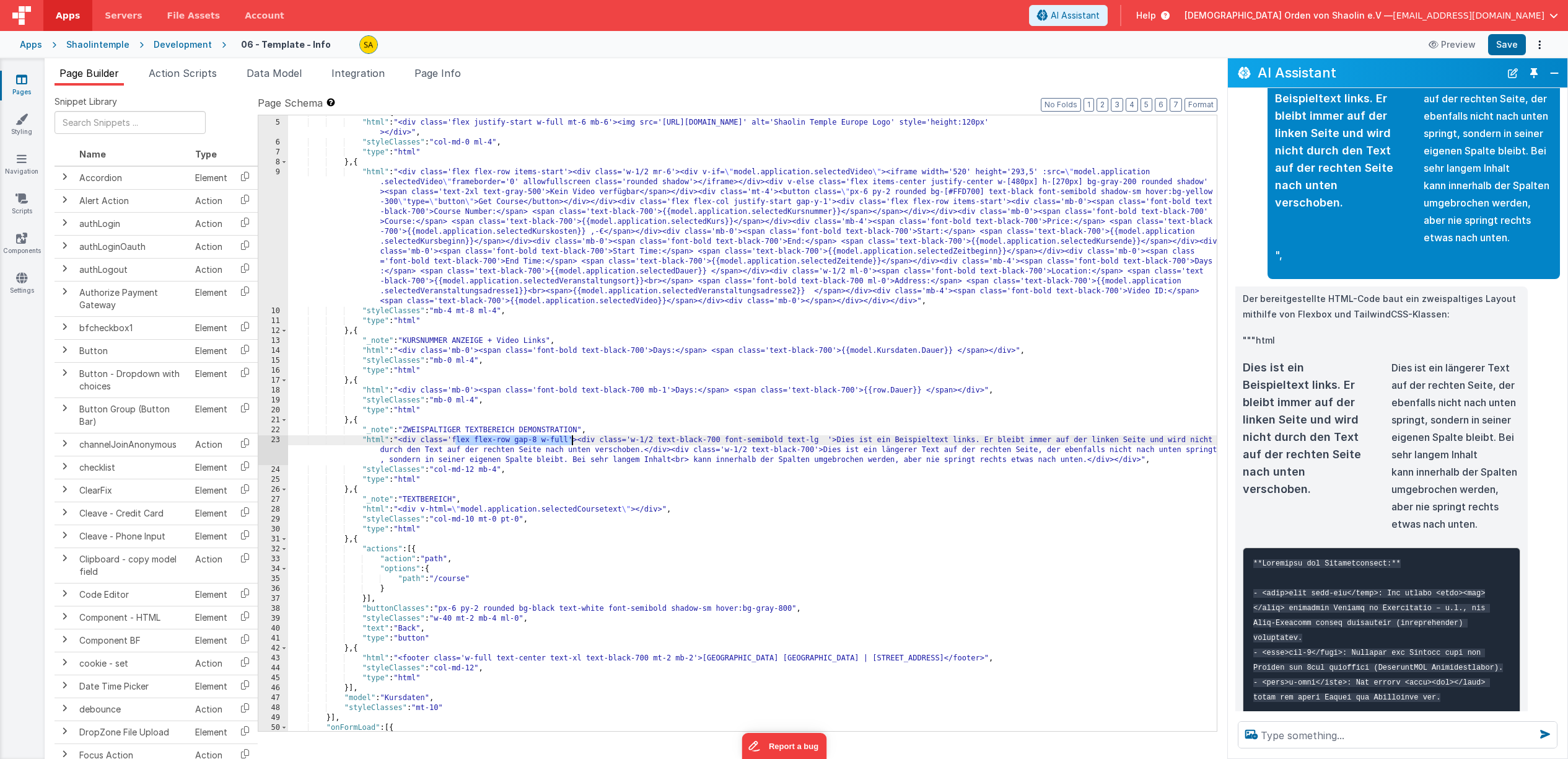
scroll to position [37, 0]
click at [820, 273] on div ""fields" : [{ "html" : "<div class='flex justify-start w-full mt-6 mb-6'><img s…" at bounding box center [752, 425] width 928 height 635
paste textarea
click at [1511, 46] on button "Save" at bounding box center [1507, 44] width 38 height 21
drag, startPoint x: 518, startPoint y: 440, endPoint x: 574, endPoint y: 448, distance: 56.6
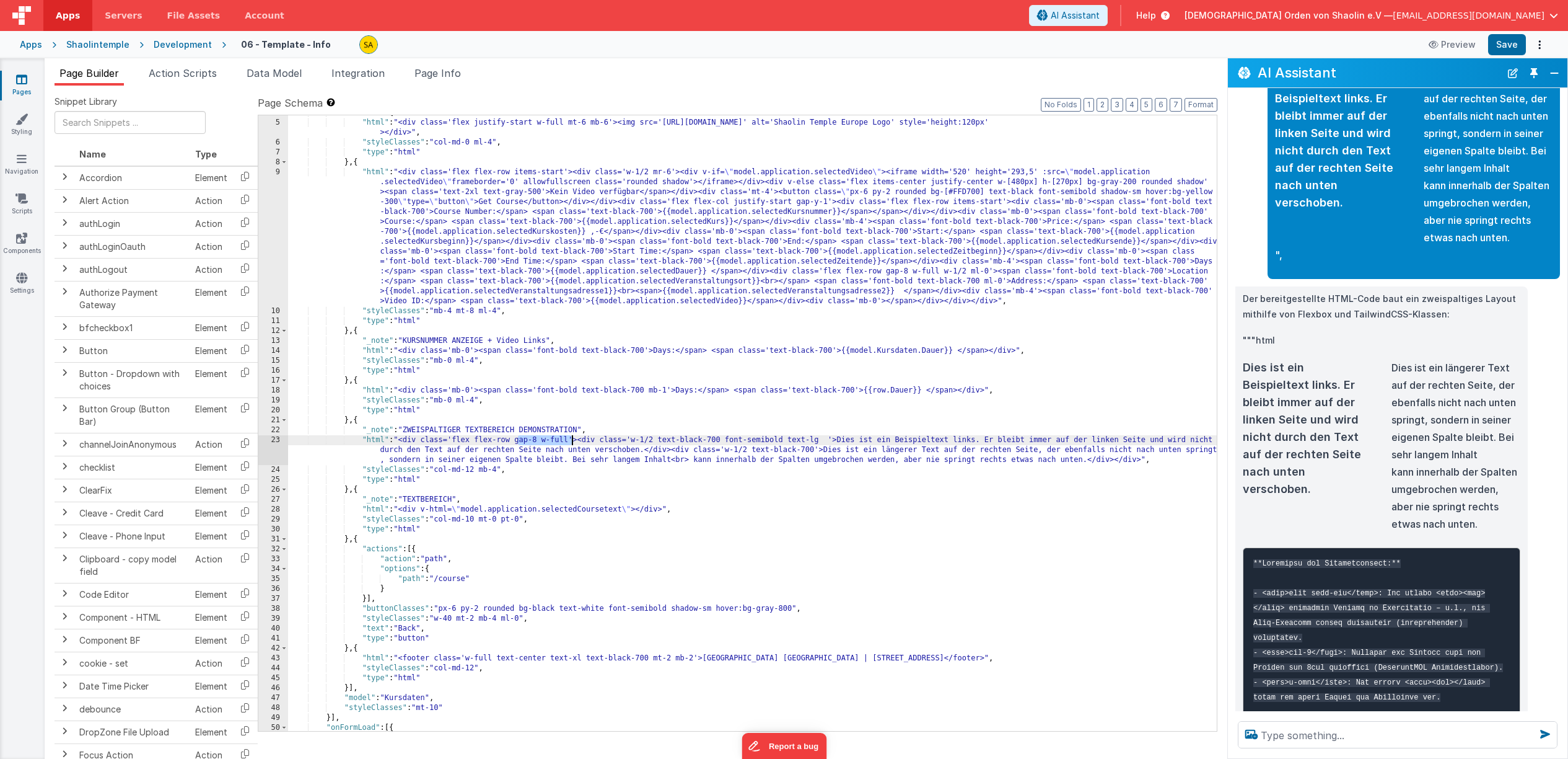
click at [569, 442] on div ""fields" : [{ "html" : "<div class='flex justify-start w-full mt-6 mb-6'><img s…" at bounding box center [752, 425] width 928 height 635
click at [519, 173] on div ""fields" : [{ "html" : "<div class='flex justify-start w-full mt-6 mb-6'><img s…" at bounding box center [752, 425] width 928 height 635
paste textarea
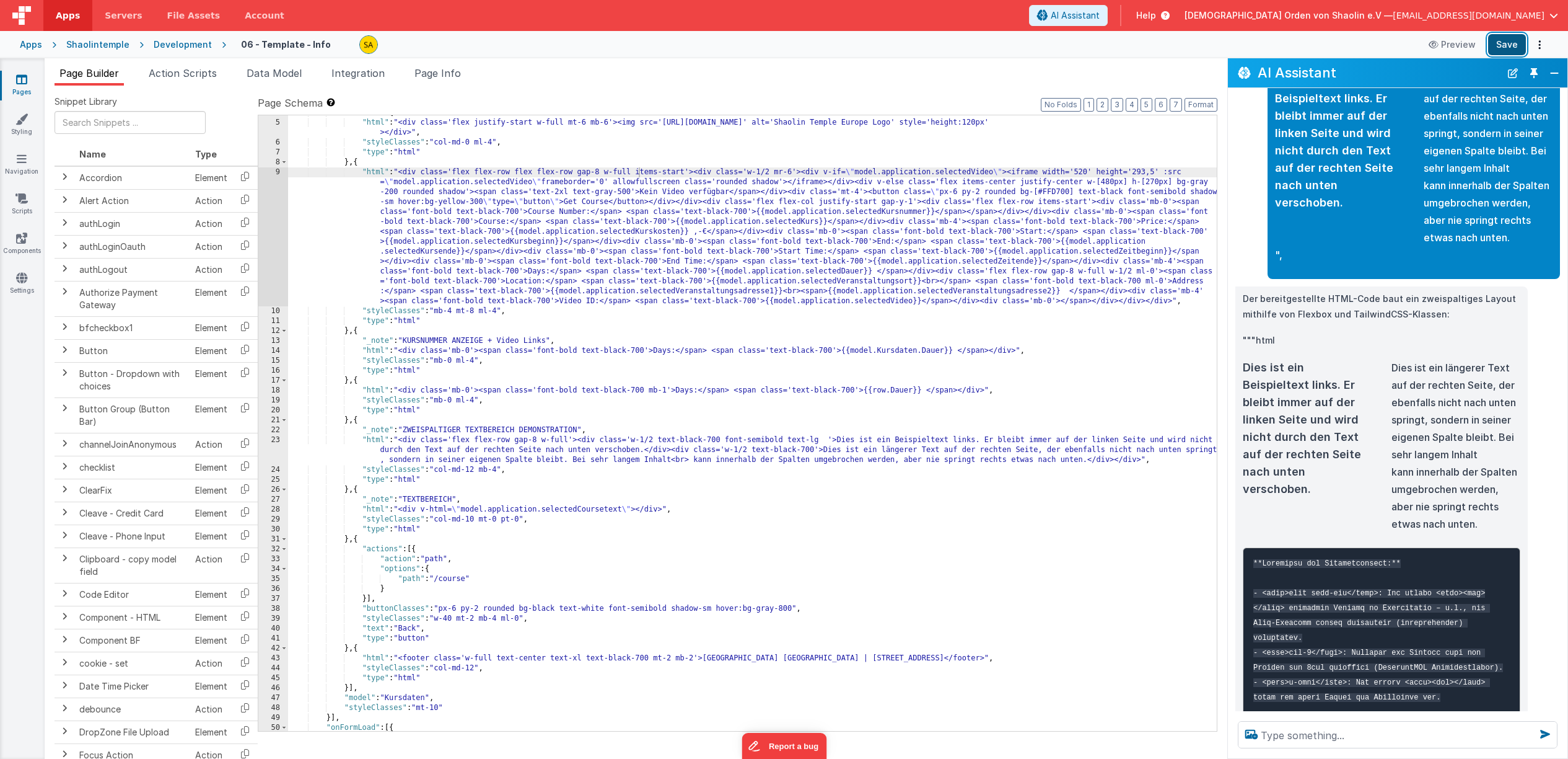
click at [1511, 43] on button "Save" at bounding box center [1507, 44] width 38 height 21
click at [605, 176] on div ""fields" : [{ "html" : "<div class='flex justify-start w-full mt-6 mb-6'><img s…" at bounding box center [752, 425] width 928 height 635
click at [1505, 47] on button "Save" at bounding box center [1507, 44] width 38 height 21
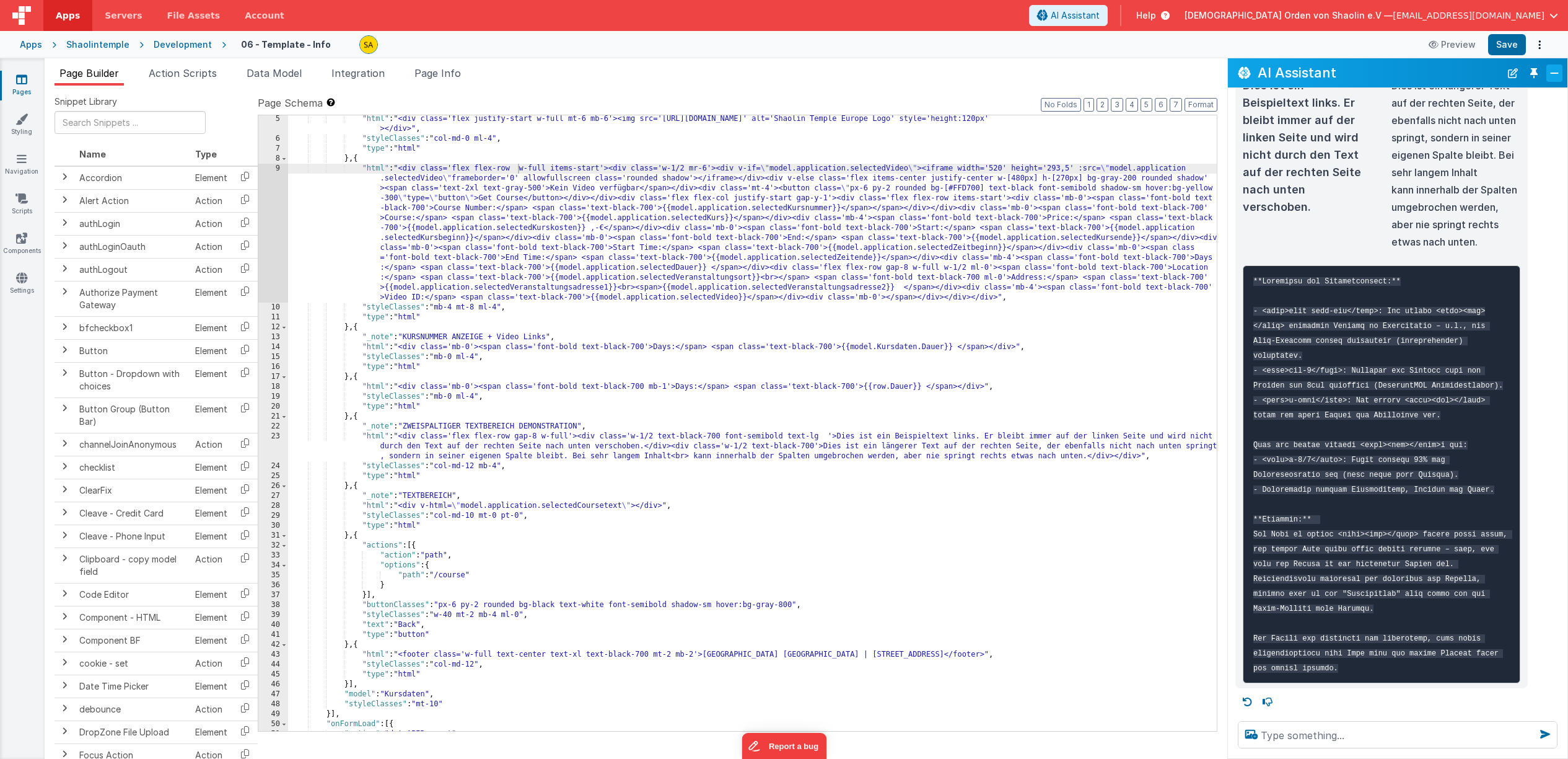
scroll to position [40, 0]
click at [1347, 736] on textarea at bounding box center [1397, 734] width 320 height 27
drag, startPoint x: 616, startPoint y: 290, endPoint x: 903, endPoint y: 301, distance: 287.2
click at [892, 290] on div ""fields" : [{ "html" : "<div class='flex justify-start w-full mt-6 mb-6'><img s…" at bounding box center [752, 424] width 928 height 635
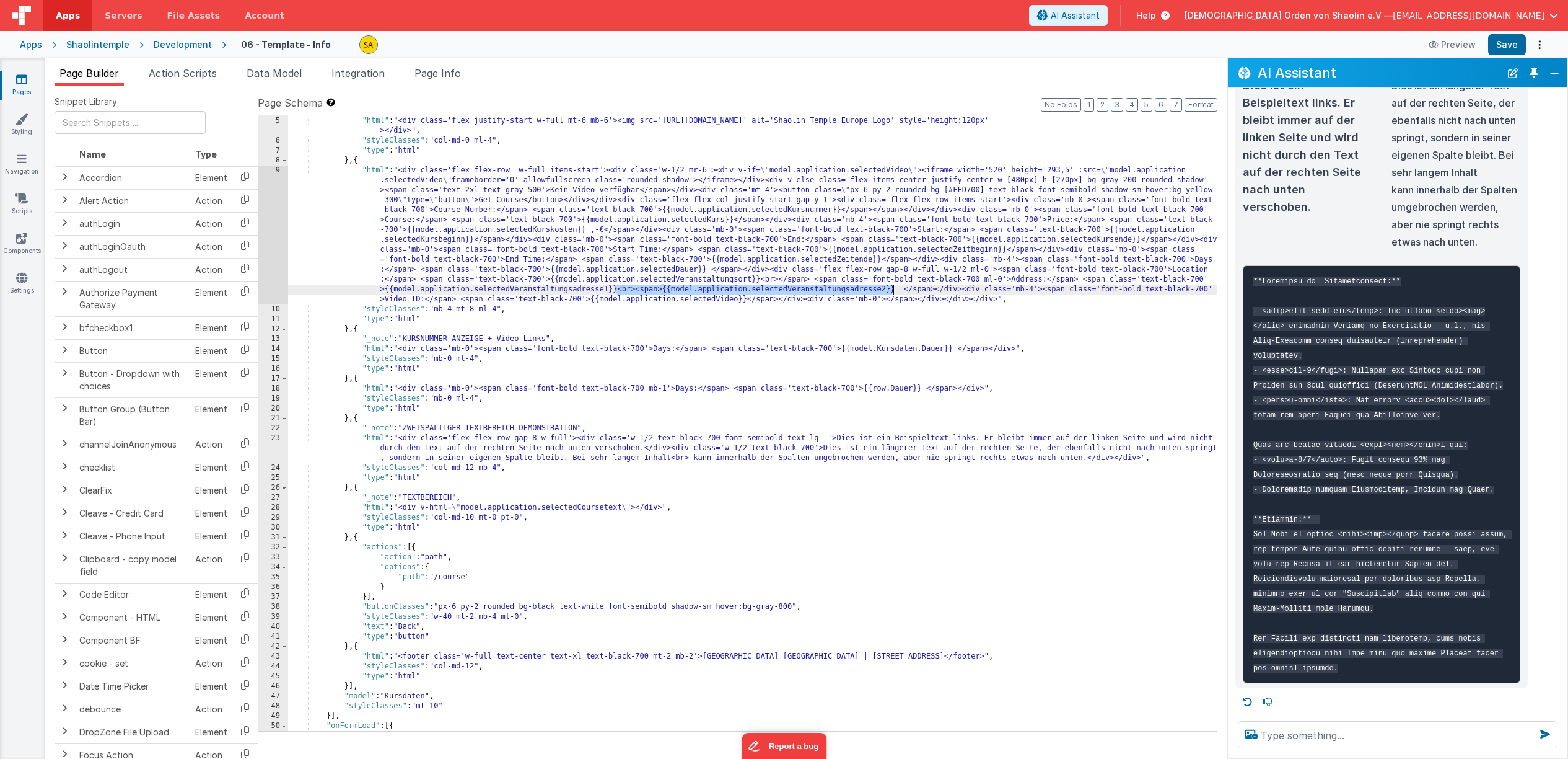
scroll to position [34, 0]
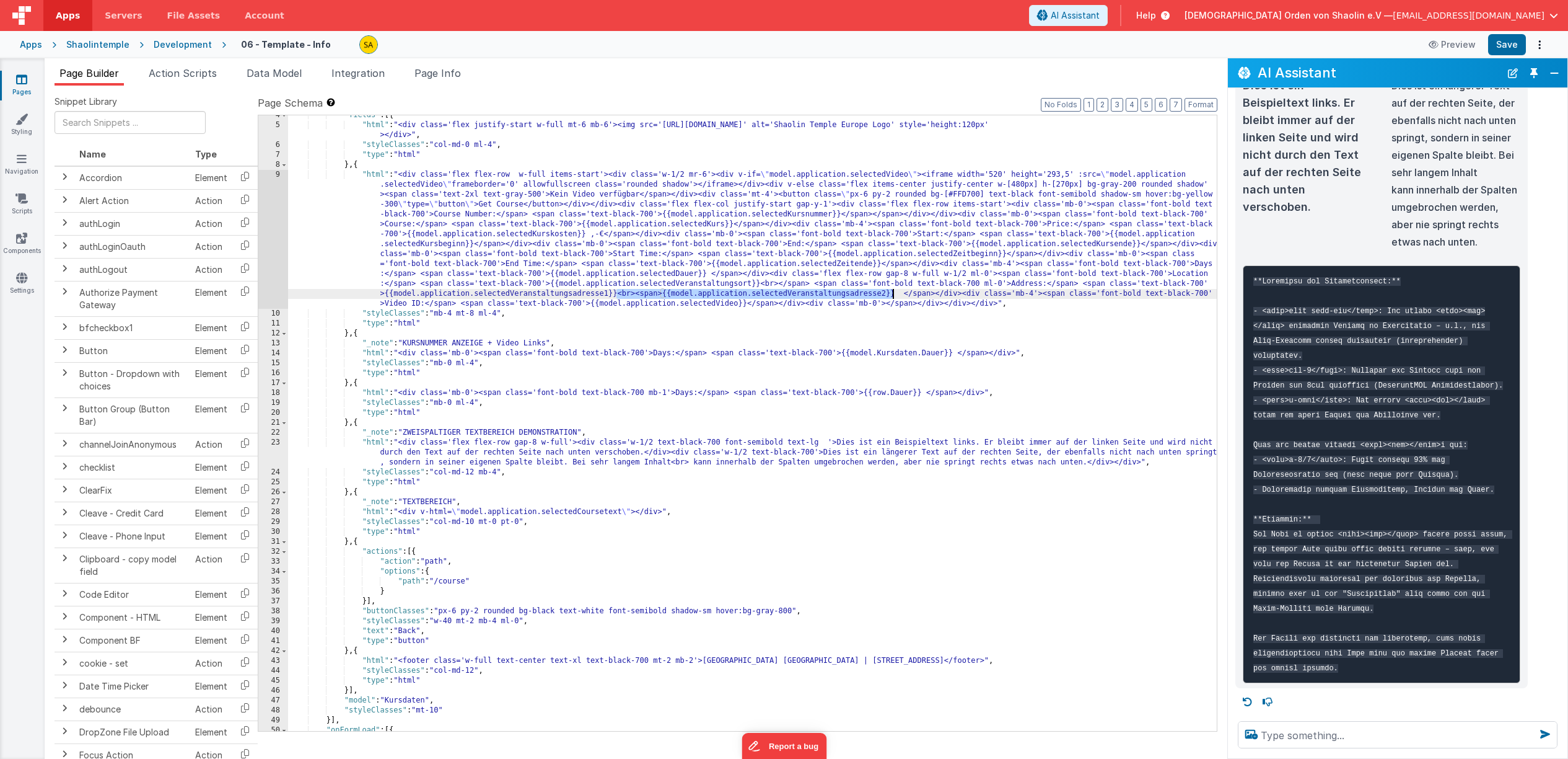
click at [894, 295] on div ""fields" : [{ "html" : "<div class='flex justify-start w-full mt-6 mb-6'><img s…" at bounding box center [752, 423] width 928 height 616
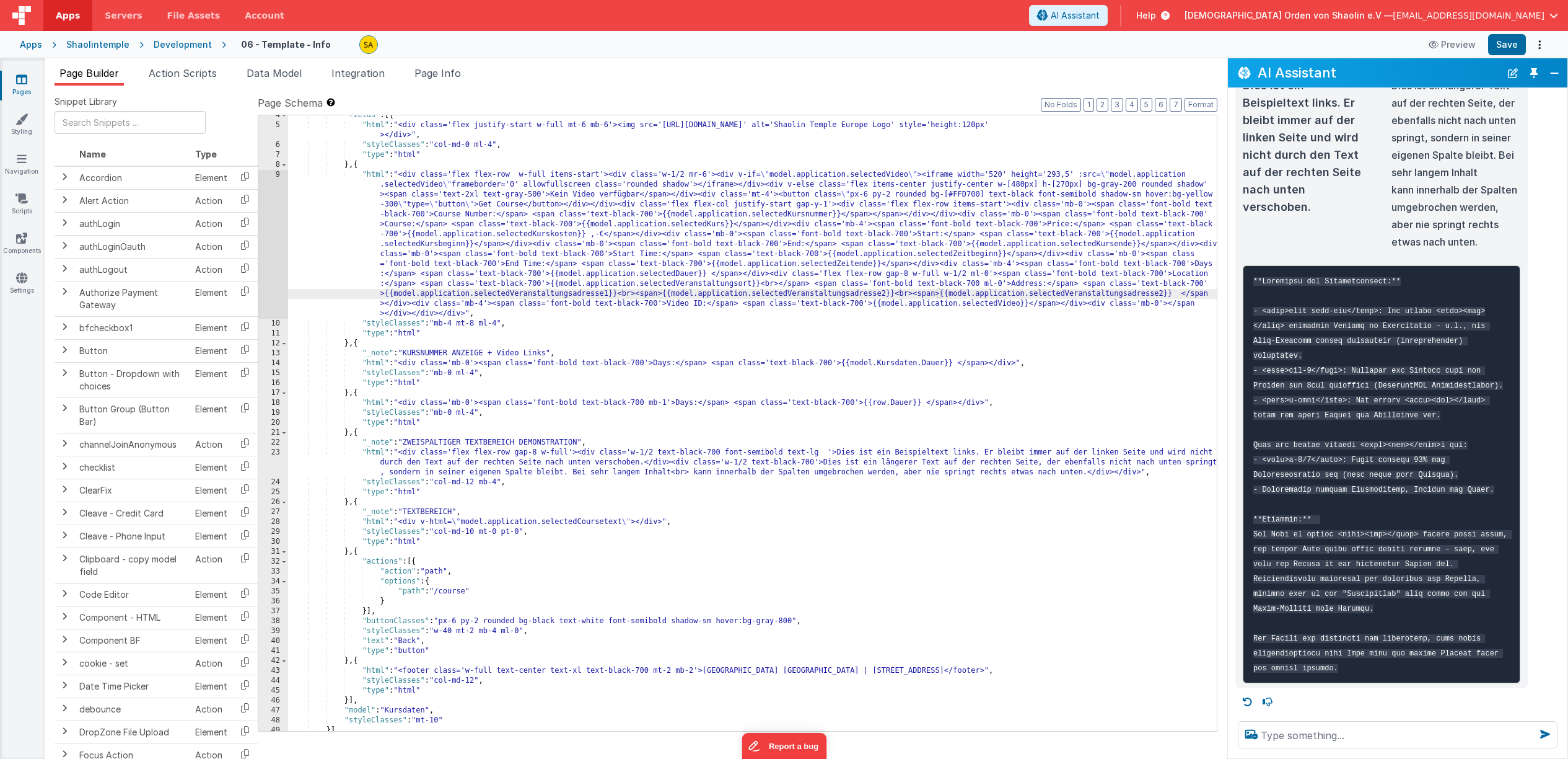
click at [1160, 295] on div ""fields" : [{ "html" : "<div class='flex justify-start w-full mt-6 mb-6'><img s…" at bounding box center [752, 428] width 928 height 635
click at [1504, 45] on button "Save" at bounding box center [1507, 44] width 38 height 21
click at [1157, 293] on div ""fields" : [{ "html" : "<div class='flex justify-start w-full mt-6 mb-6'><img s…" at bounding box center [752, 428] width 928 height 635
click at [1495, 42] on button "Save" at bounding box center [1507, 44] width 38 height 21
click at [1336, 733] on textarea at bounding box center [1397, 734] width 320 height 27
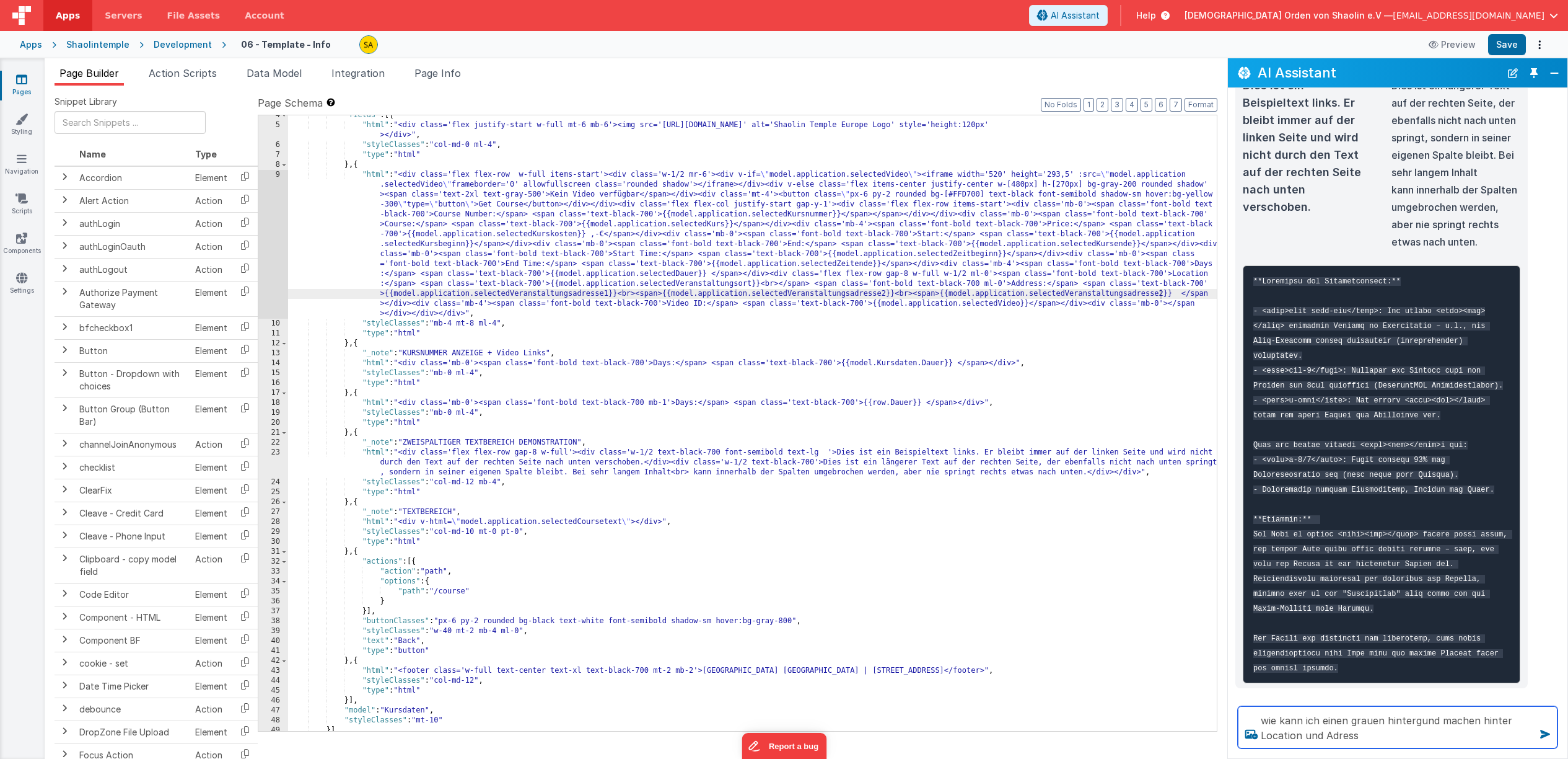
type textarea "wie kann ich einen grauen hintergund machen hinter Location und Adress"
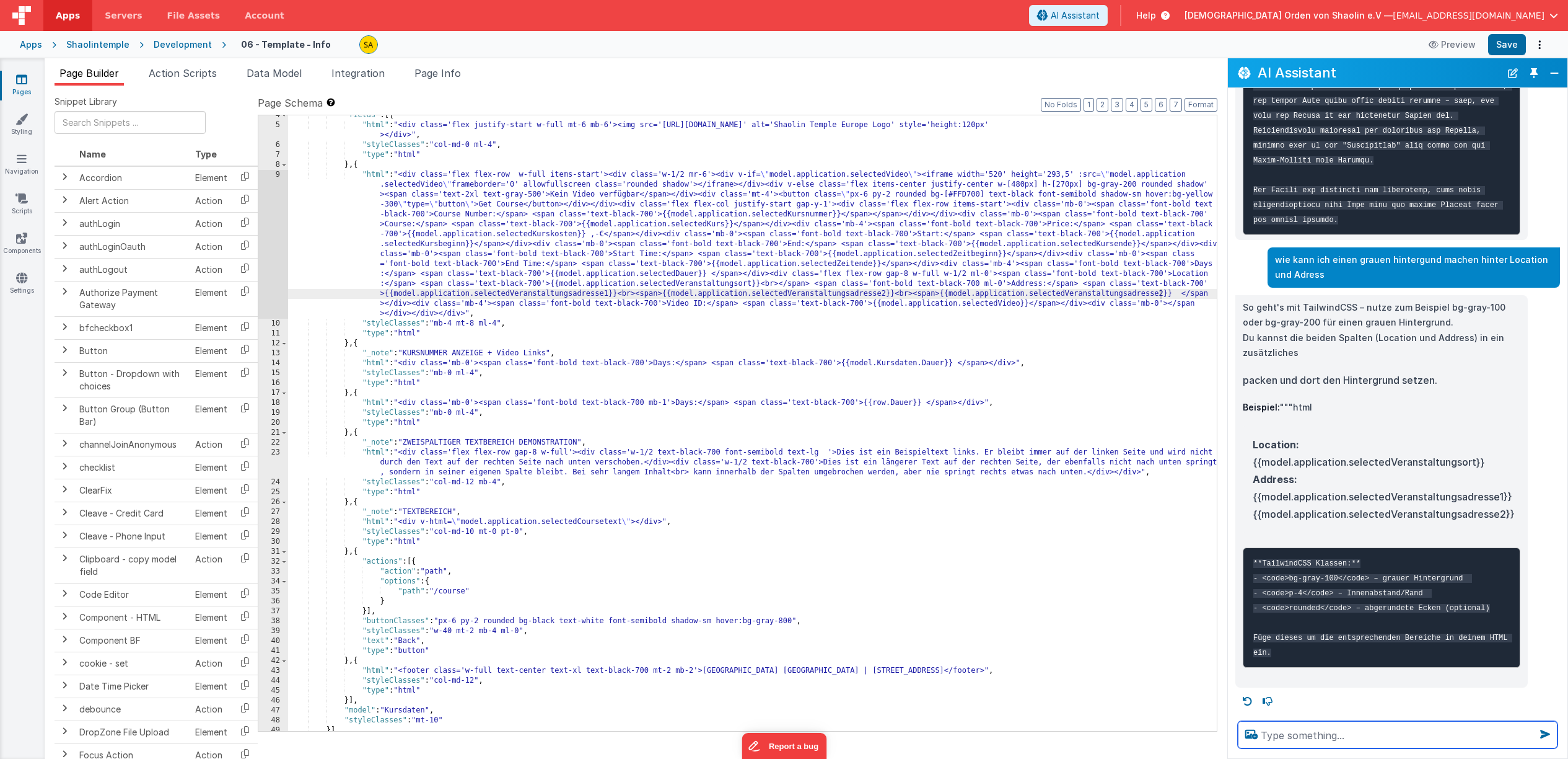
scroll to position [832, 0]
